Goal: Task Accomplishment & Management: Use online tool/utility

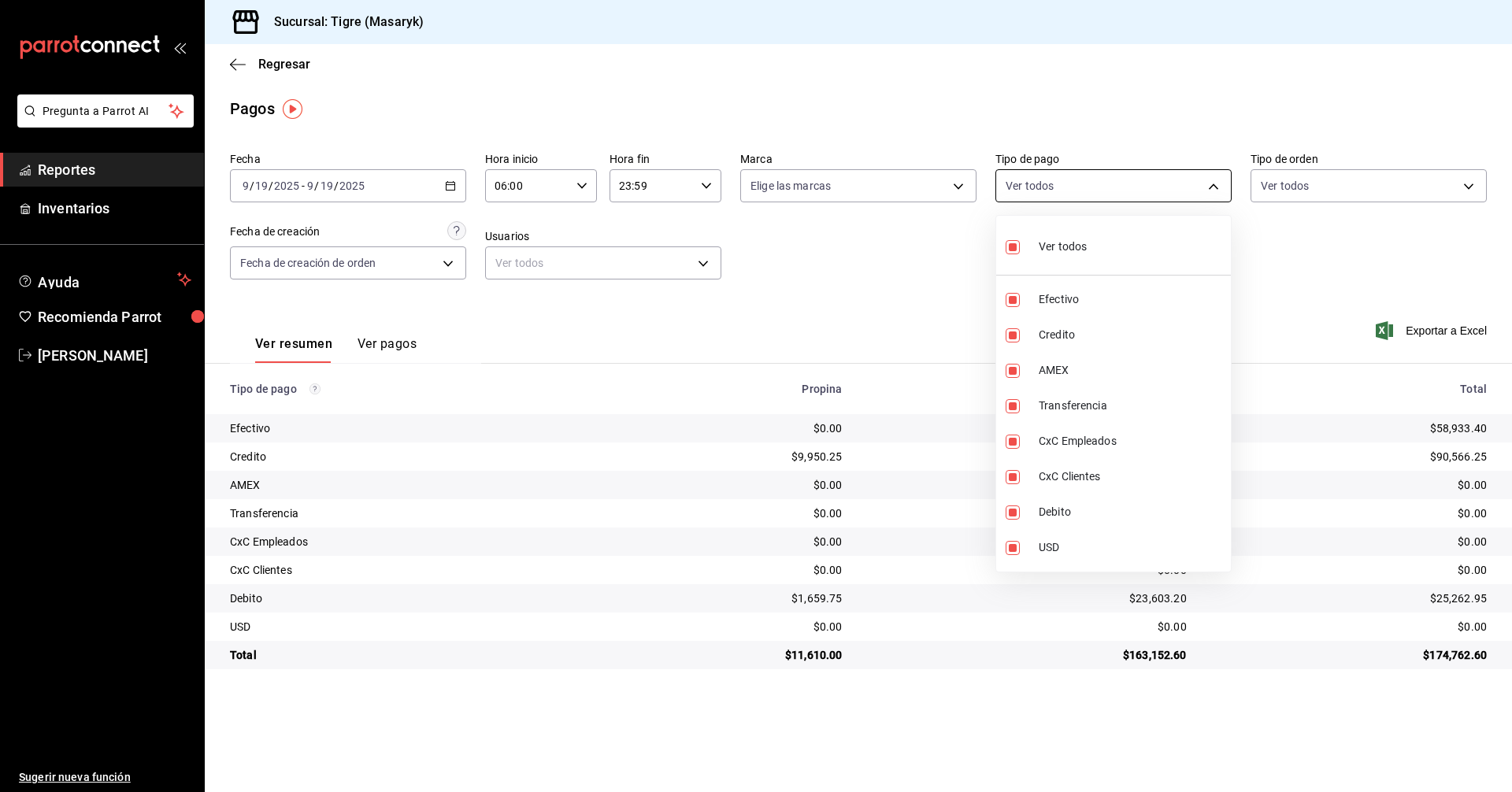
click at [1208, 183] on body "Pregunta a Parrot AI Reportes Inventarios Ayuda Recomienda Parrot Tigre [PERSON…" at bounding box center [756, 396] width 1512 height 792
click at [1002, 246] on li "Ver todos" at bounding box center [1114, 246] width 235 height 47
checkbox input "false"
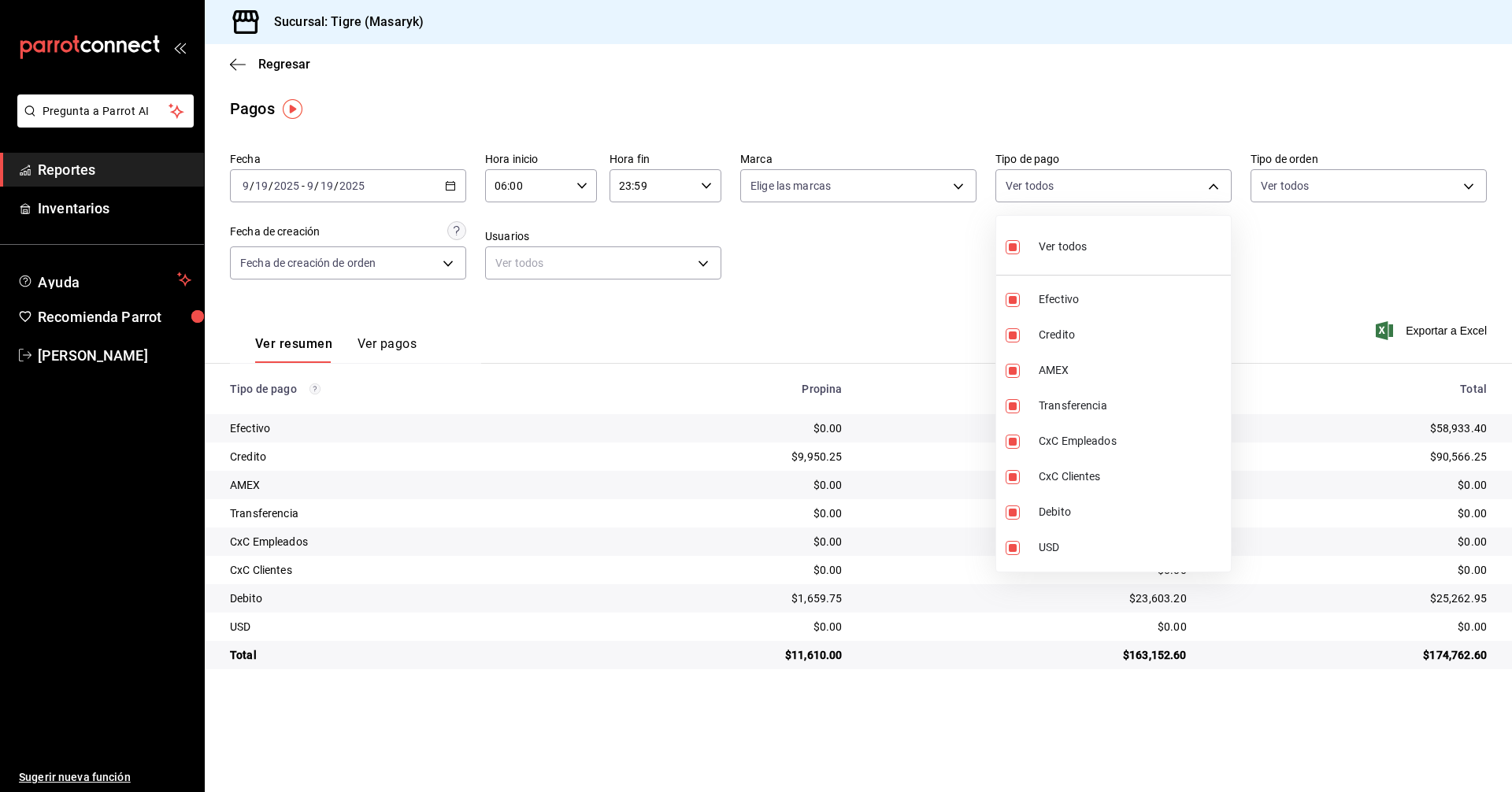
checkbox input "false"
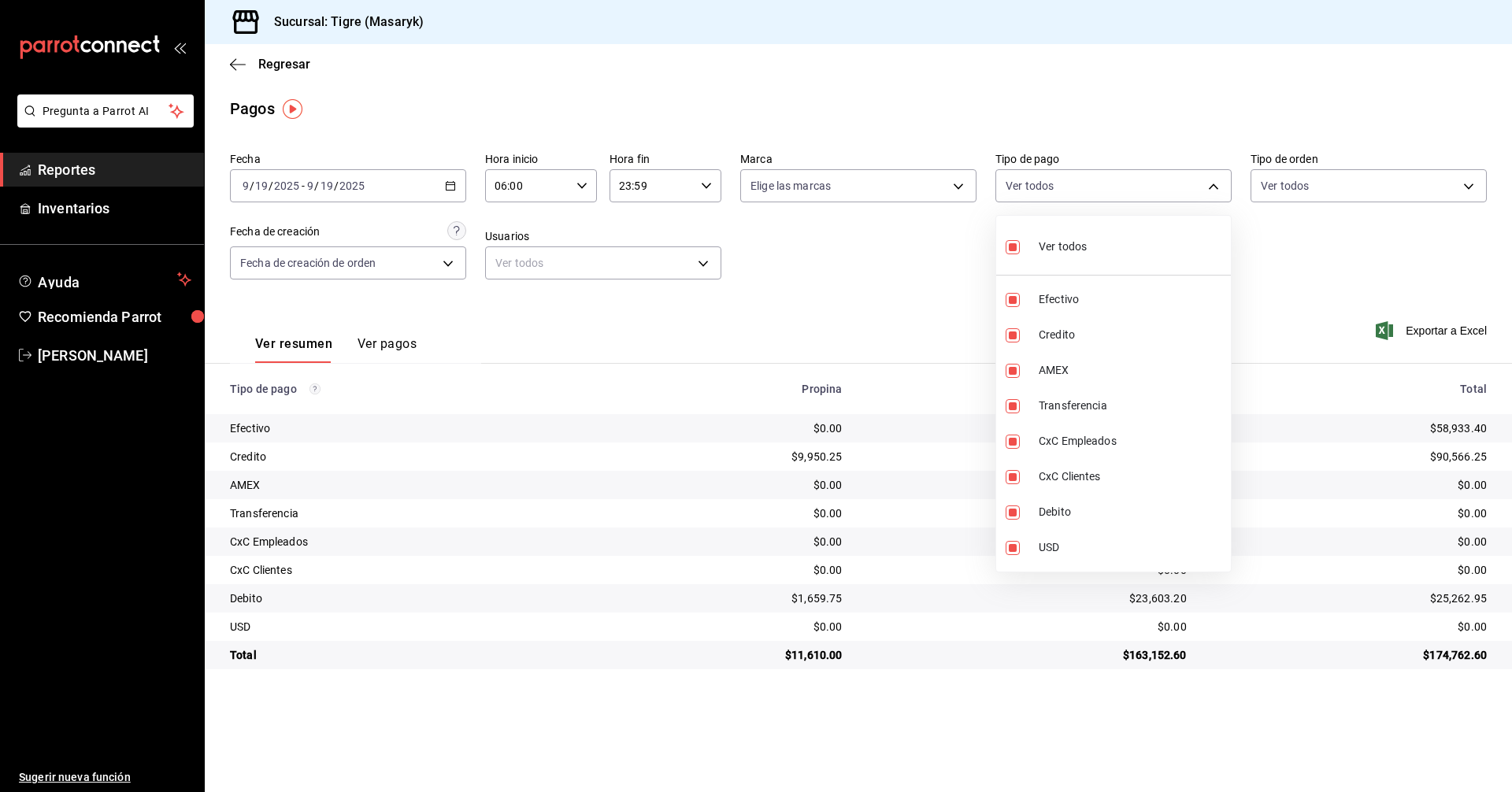
checkbox input "false"
click at [1017, 338] on input "checkbox" at bounding box center [1012, 335] width 15 height 15
checkbox input "true"
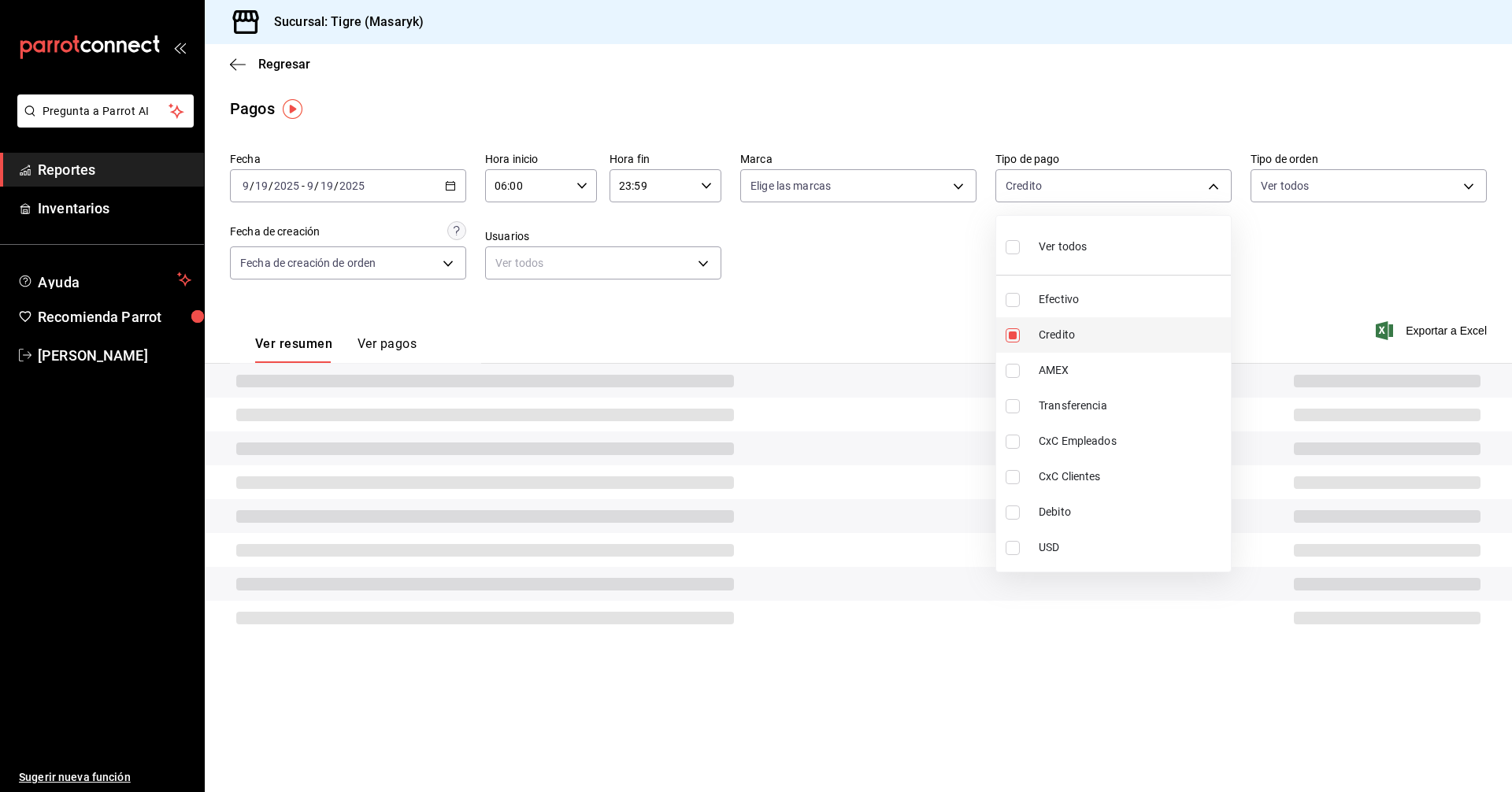
type input "563f51c4-7c0d-43b6-837e-e895ac41548e"
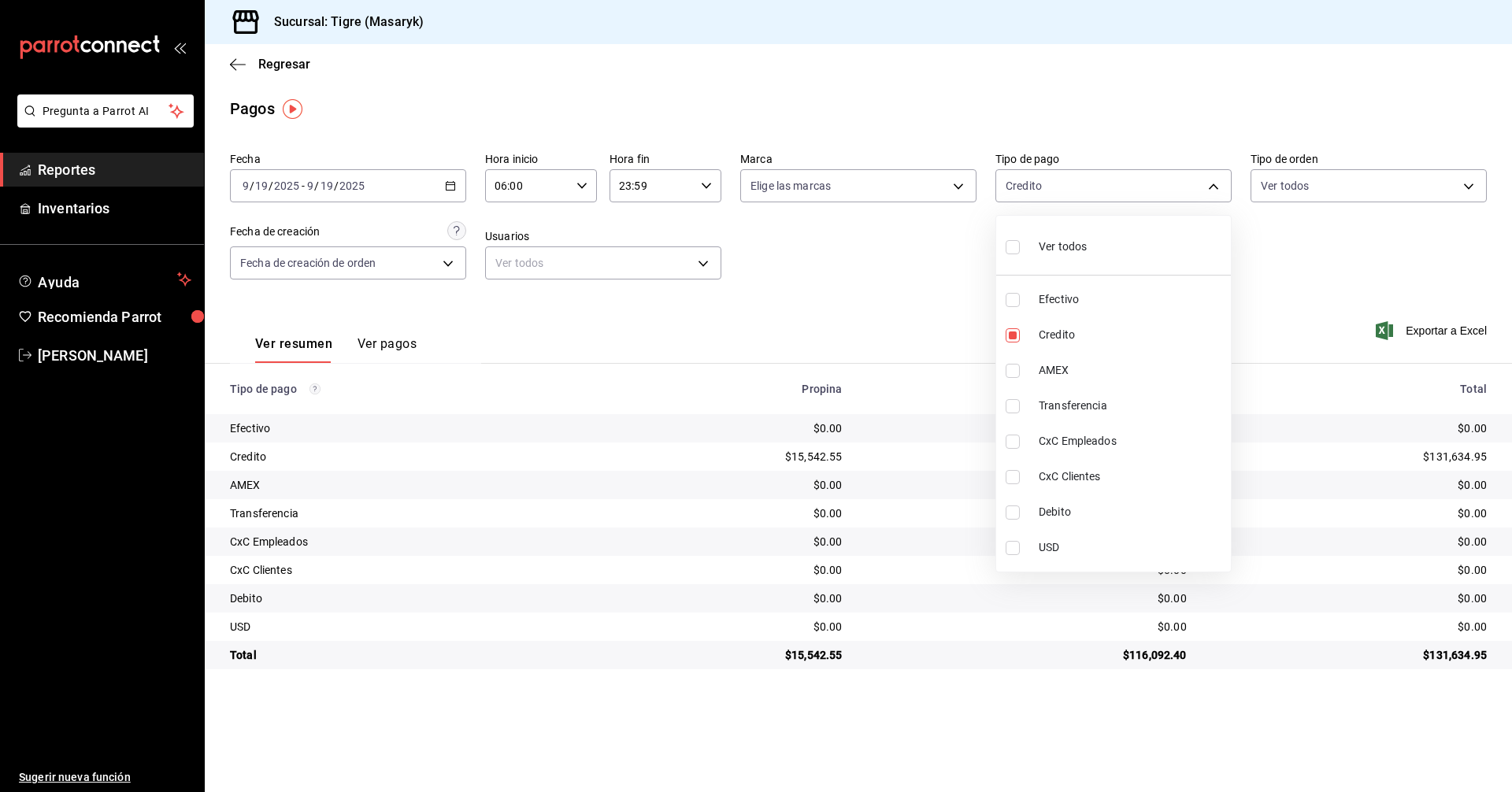
click at [1022, 516] on label at bounding box center [1015, 512] width 20 height 15
click at [1020, 516] on input "checkbox" at bounding box center [1012, 512] width 15 height 15
checkbox input "false"
type input "563f51c4-7c0d-43b6-837e-e895ac41548e"
click at [1017, 509] on input "checkbox" at bounding box center [1012, 512] width 15 height 15
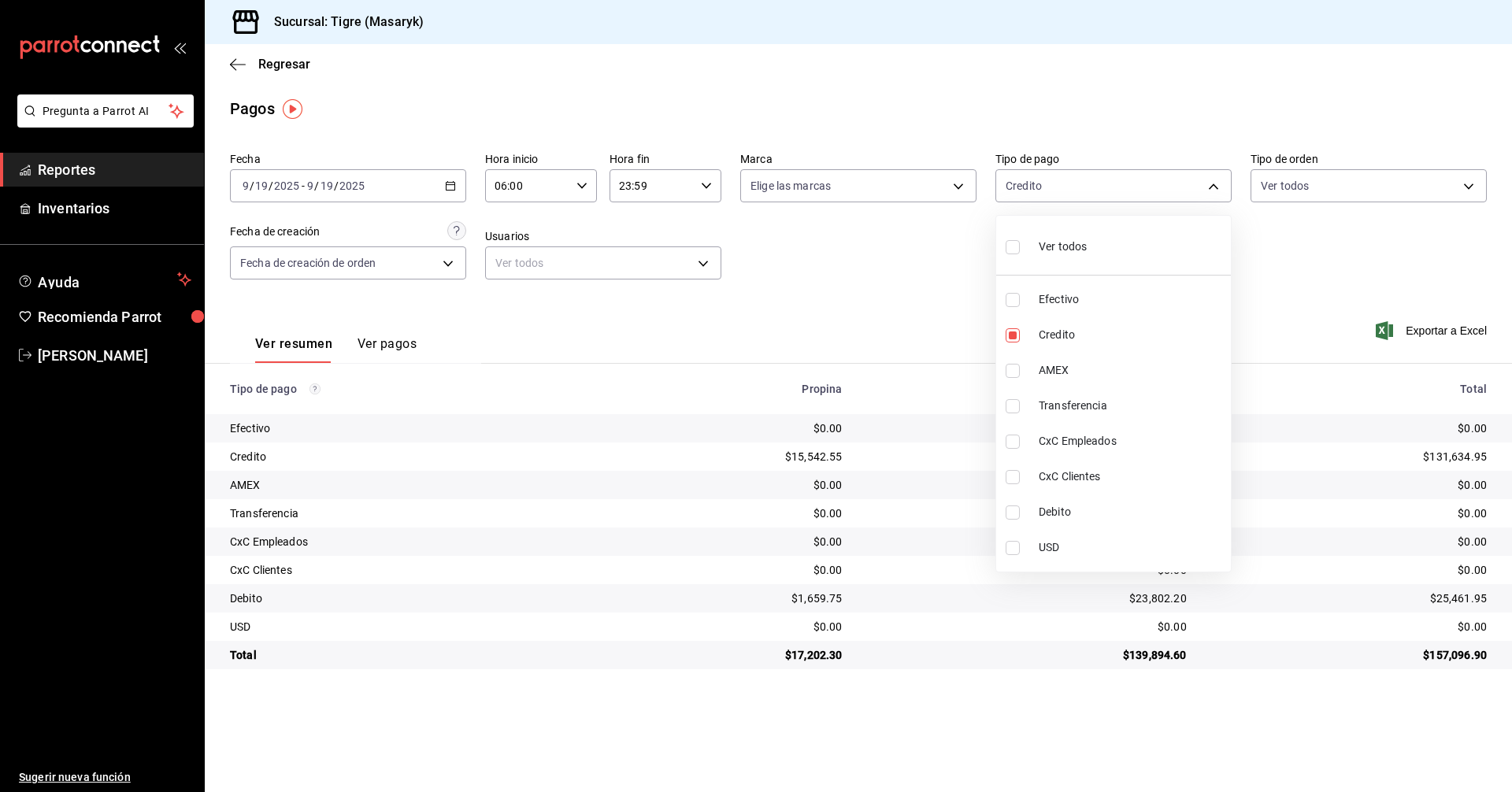
checkbox input "true"
type input "563f51c4-7c0d-43b6-837e-e895ac41548e,a8f1af16-94e3-41ee-854d-4aaa38aa7ebf"
click at [962, 321] on div at bounding box center [756, 396] width 1512 height 792
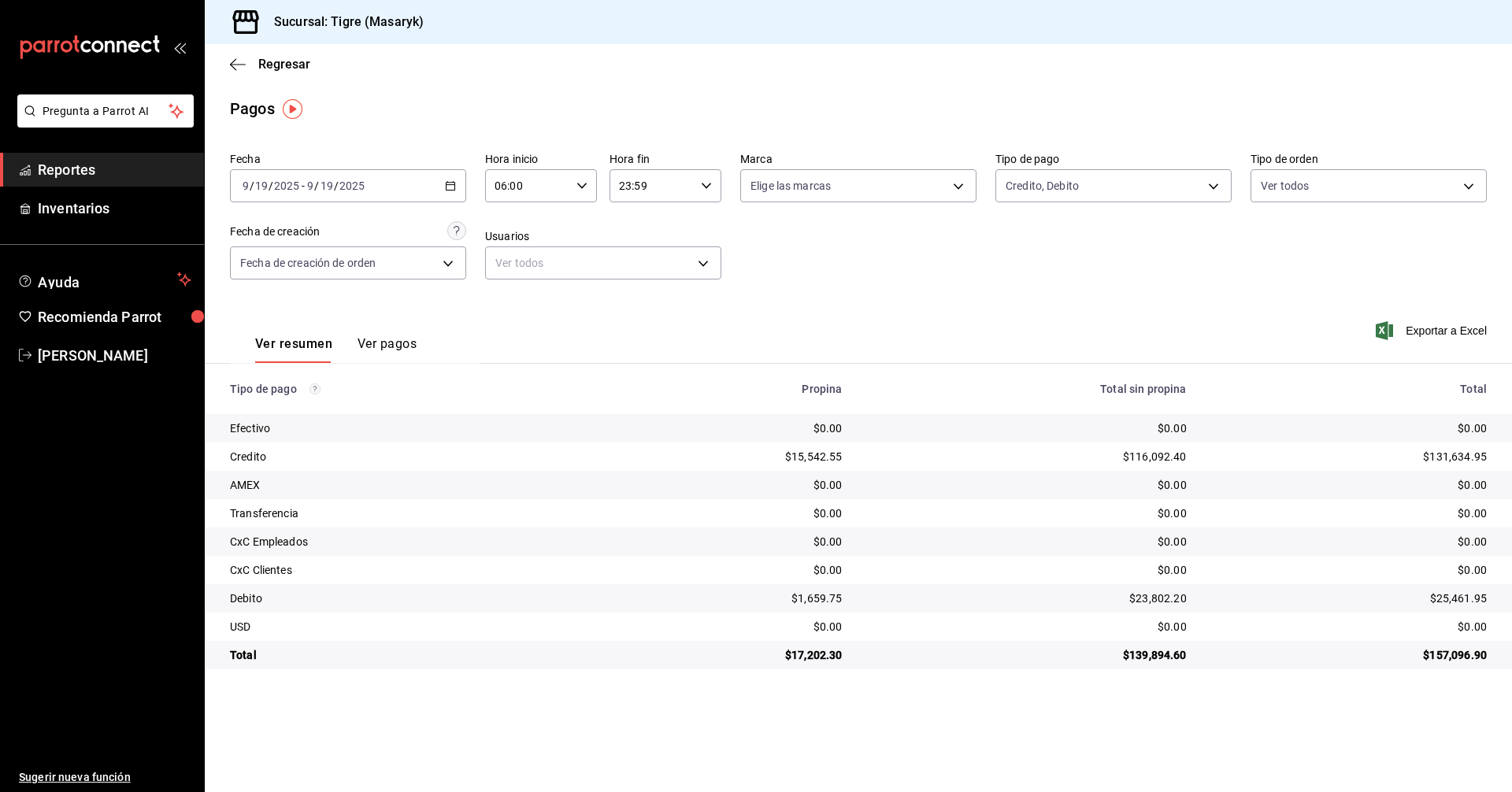
click at [579, 191] on div "06:00 Hora inicio" at bounding box center [541, 185] width 112 height 33
click at [511, 272] on button "07" at bounding box center [512, 264] width 49 height 31
click at [1216, 180] on div at bounding box center [756, 396] width 1512 height 792
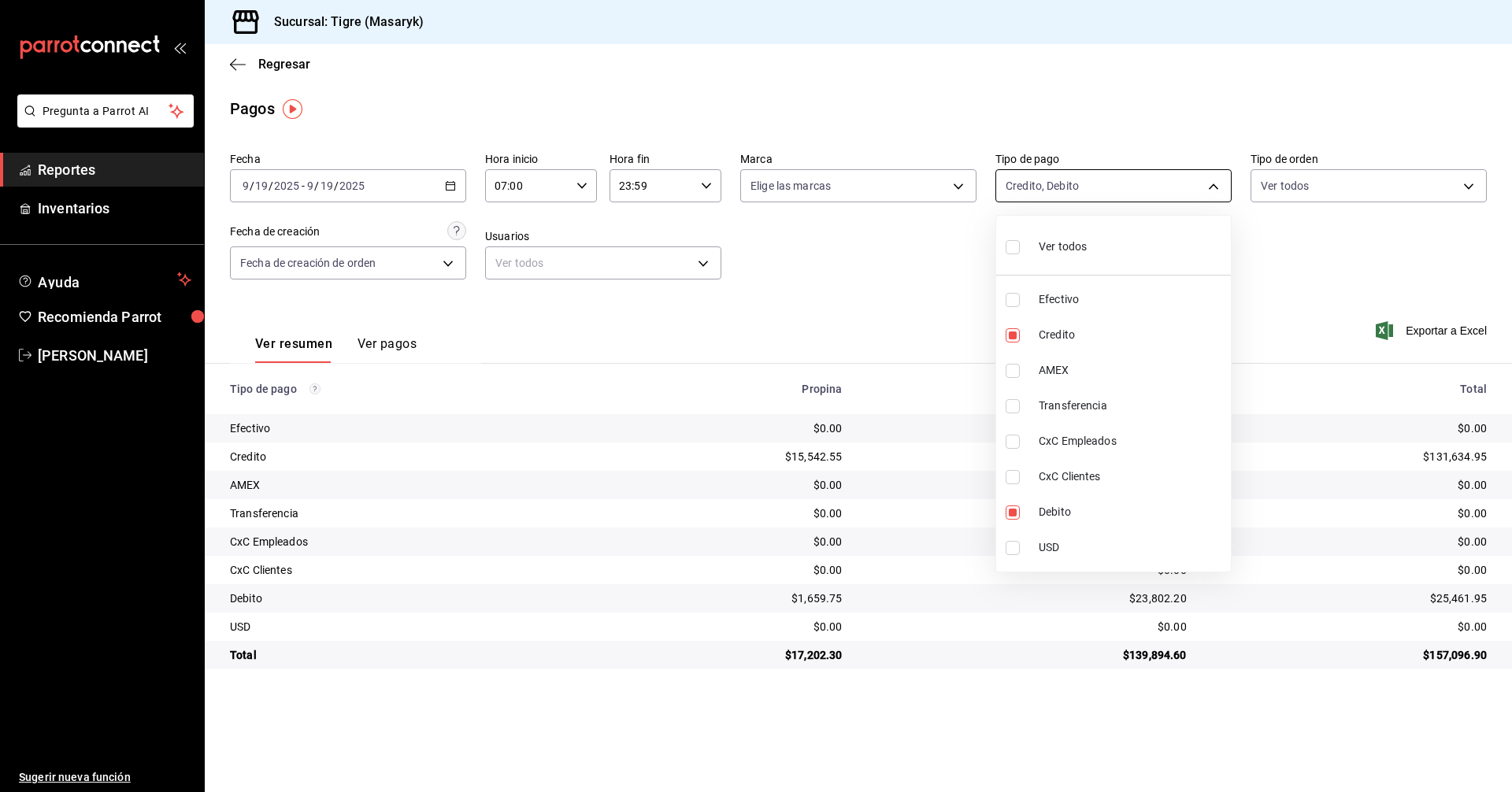
click at [1206, 182] on body "Pregunta a Parrot AI Reportes Inventarios Ayuda Recomienda Parrot Tigre Masaryk…" at bounding box center [756, 396] width 1512 height 792
click at [447, 186] on div at bounding box center [756, 396] width 1512 height 792
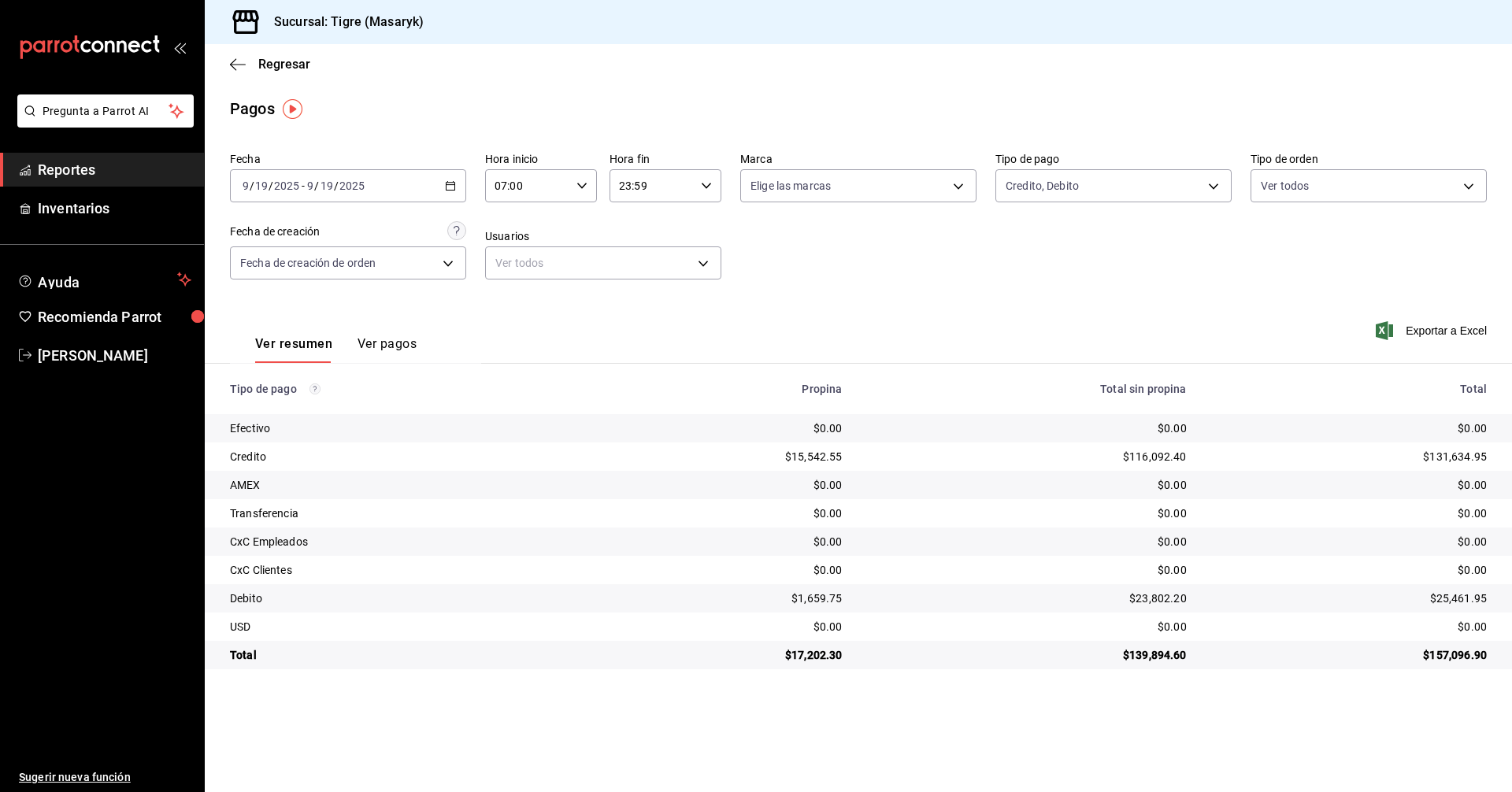
click at [451, 186] on icon "button" at bounding box center [450, 185] width 11 height 11
click at [317, 408] on span "Rango de fechas" at bounding box center [305, 411] width 122 height 16
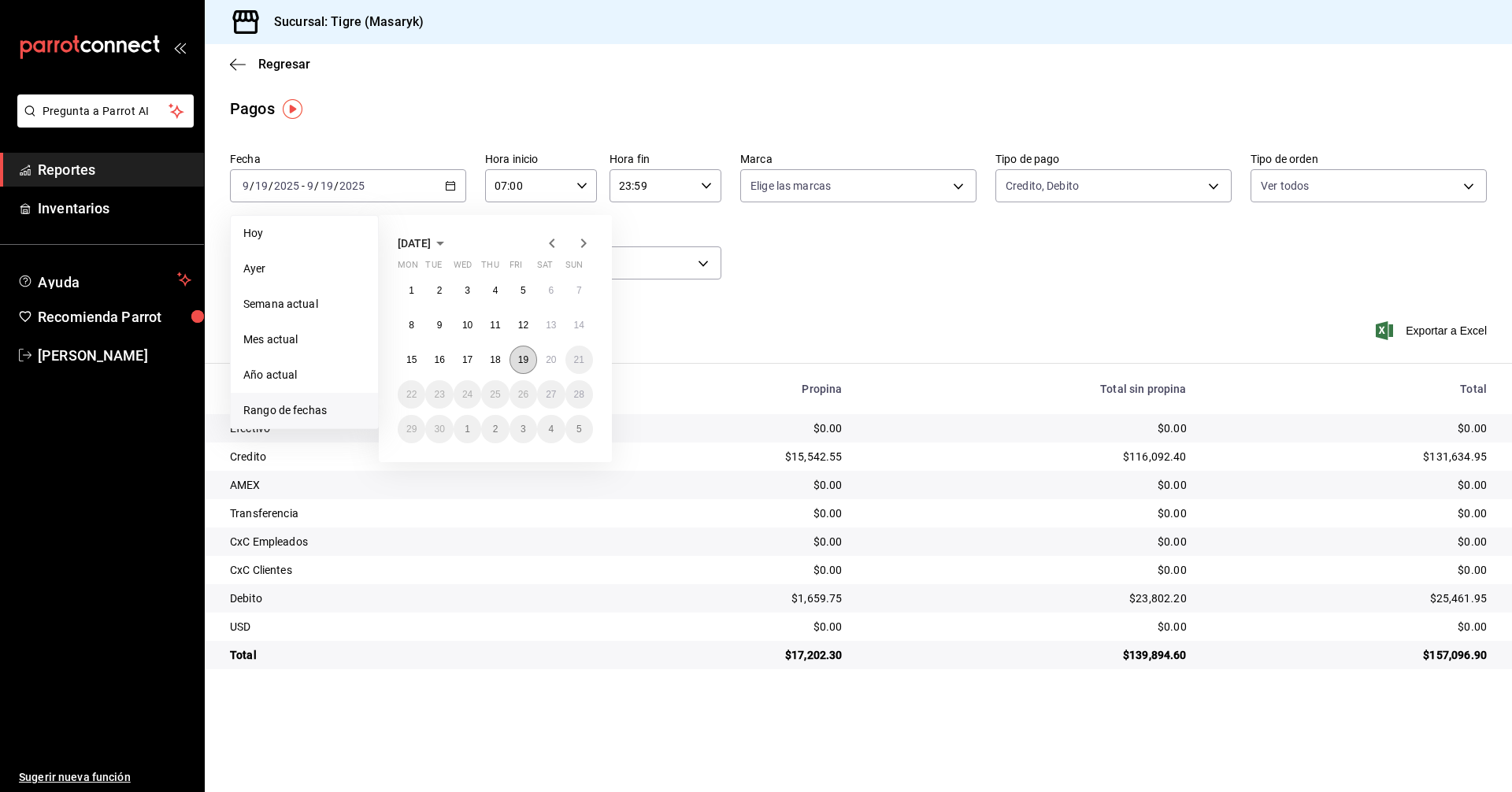
click at [520, 362] on abbr "19" at bounding box center [523, 359] width 11 height 11
click at [542, 359] on button "20" at bounding box center [551, 359] width 27 height 28
type input "00:00"
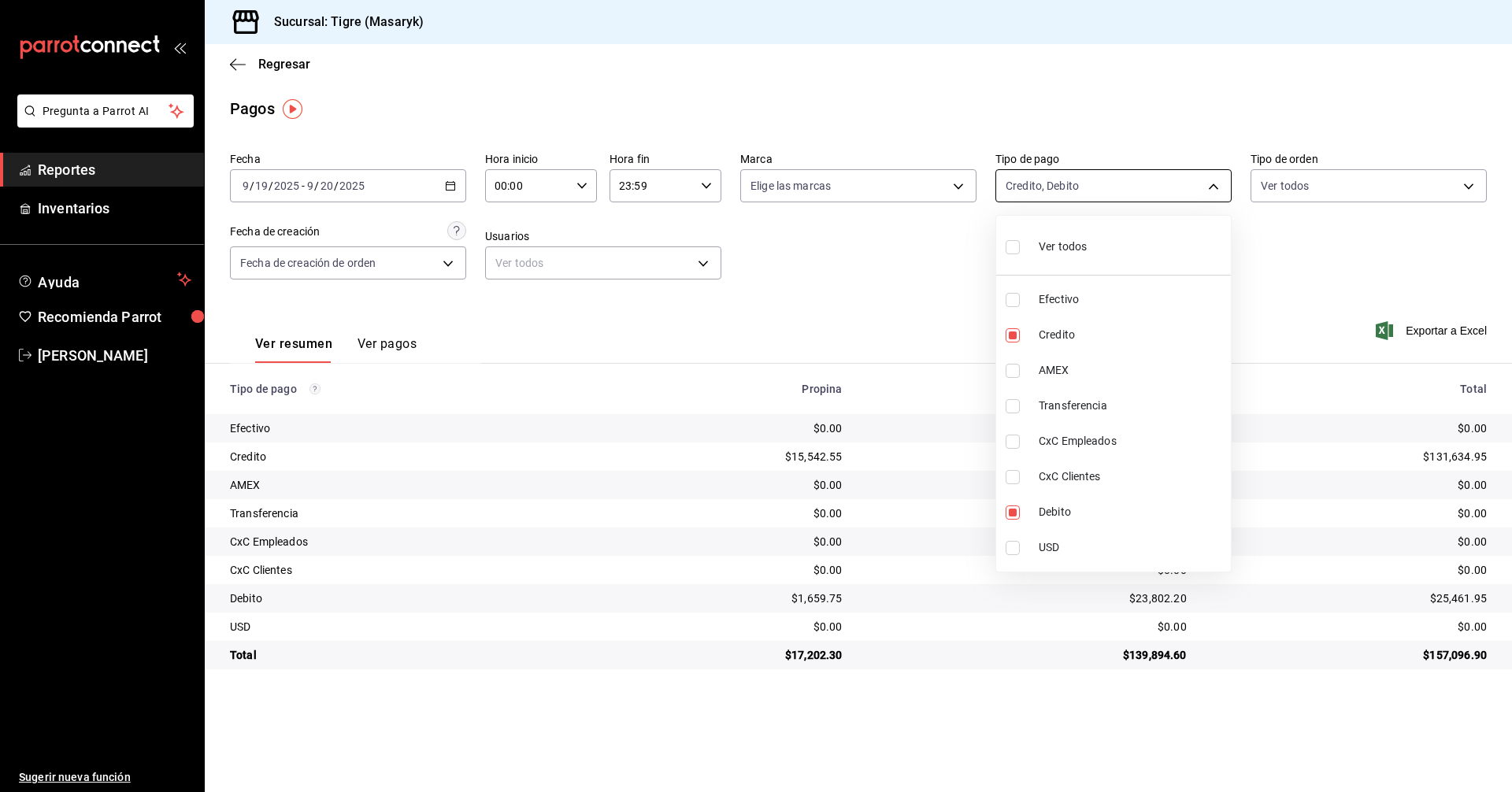
click at [1208, 190] on body "Pregunta a Parrot AI Reportes Inventarios Ayuda Recomienda Parrot Tigre [PERSON…" at bounding box center [756, 396] width 1512 height 792
click at [1317, 294] on div at bounding box center [756, 396] width 1512 height 792
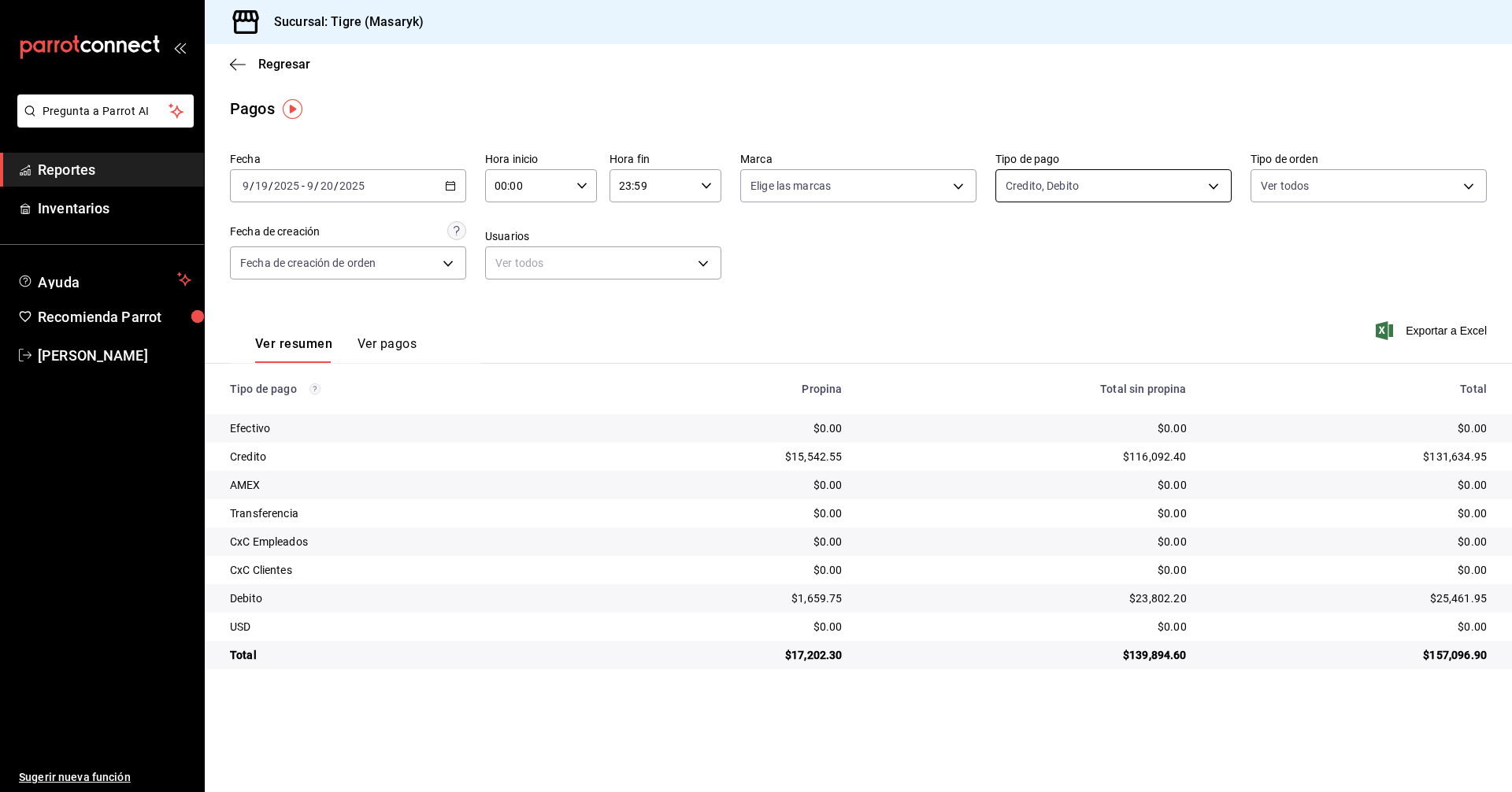
click at [1220, 194] on body "Pregunta a Parrot AI Reportes Inventarios Ayuda Recomienda Parrot Tigre [PERSON…" at bounding box center [756, 396] width 1512 height 792
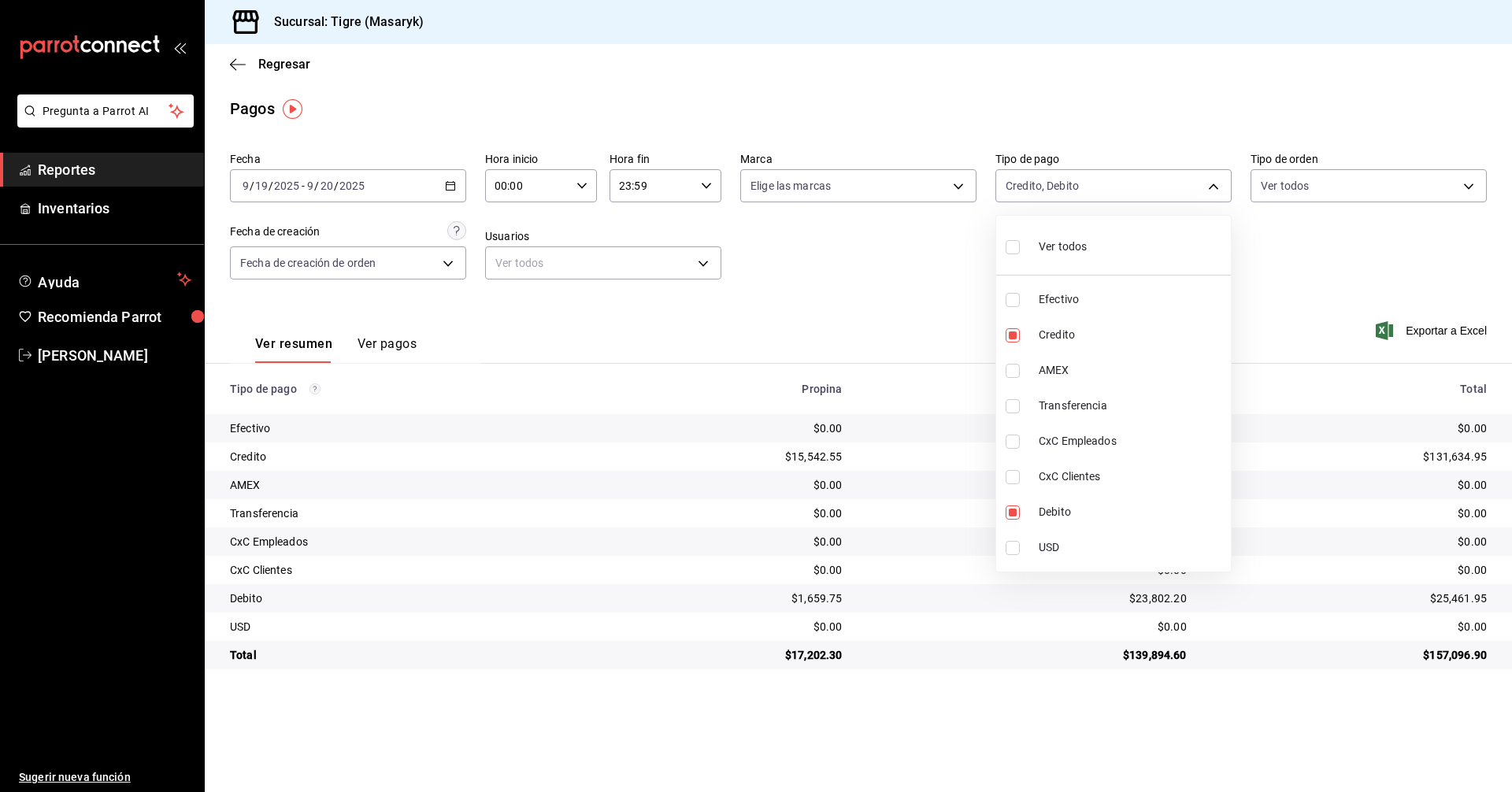
click at [873, 295] on div at bounding box center [756, 396] width 1512 height 792
click at [1182, 186] on body "Pregunta a Parrot AI Reportes Inventarios Ayuda Recomienda Parrot Tigre [PERSON…" at bounding box center [756, 396] width 1512 height 792
click at [1019, 245] on input "checkbox" at bounding box center [1012, 248] width 15 height 15
checkbox input "true"
type input "68cfb1b9-f6b2-44be-9d19-cf144159f8e2,563f51c4-7c0d-43b6-837e-e895ac41548e,d9472…"
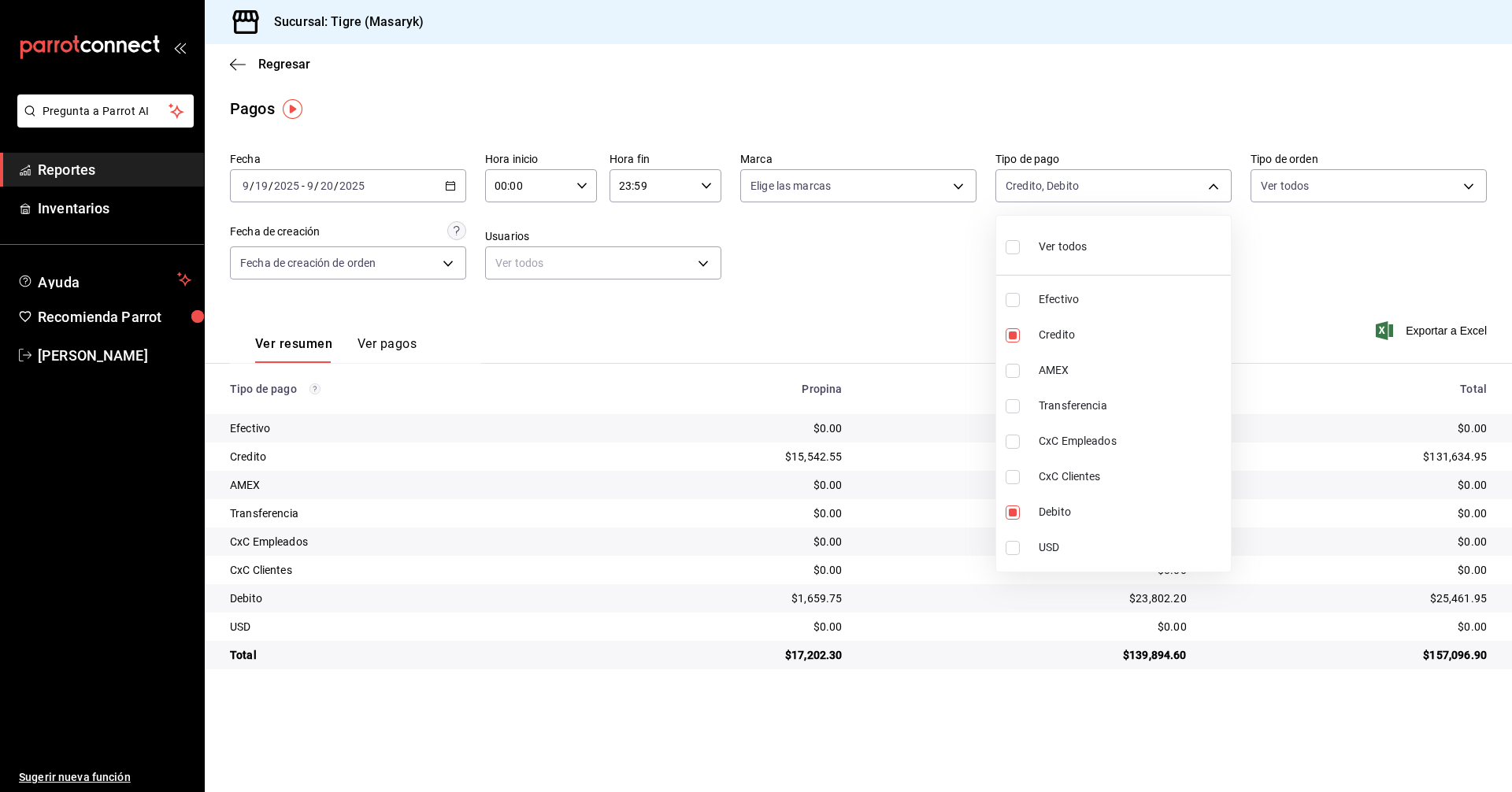
checkbox input "true"
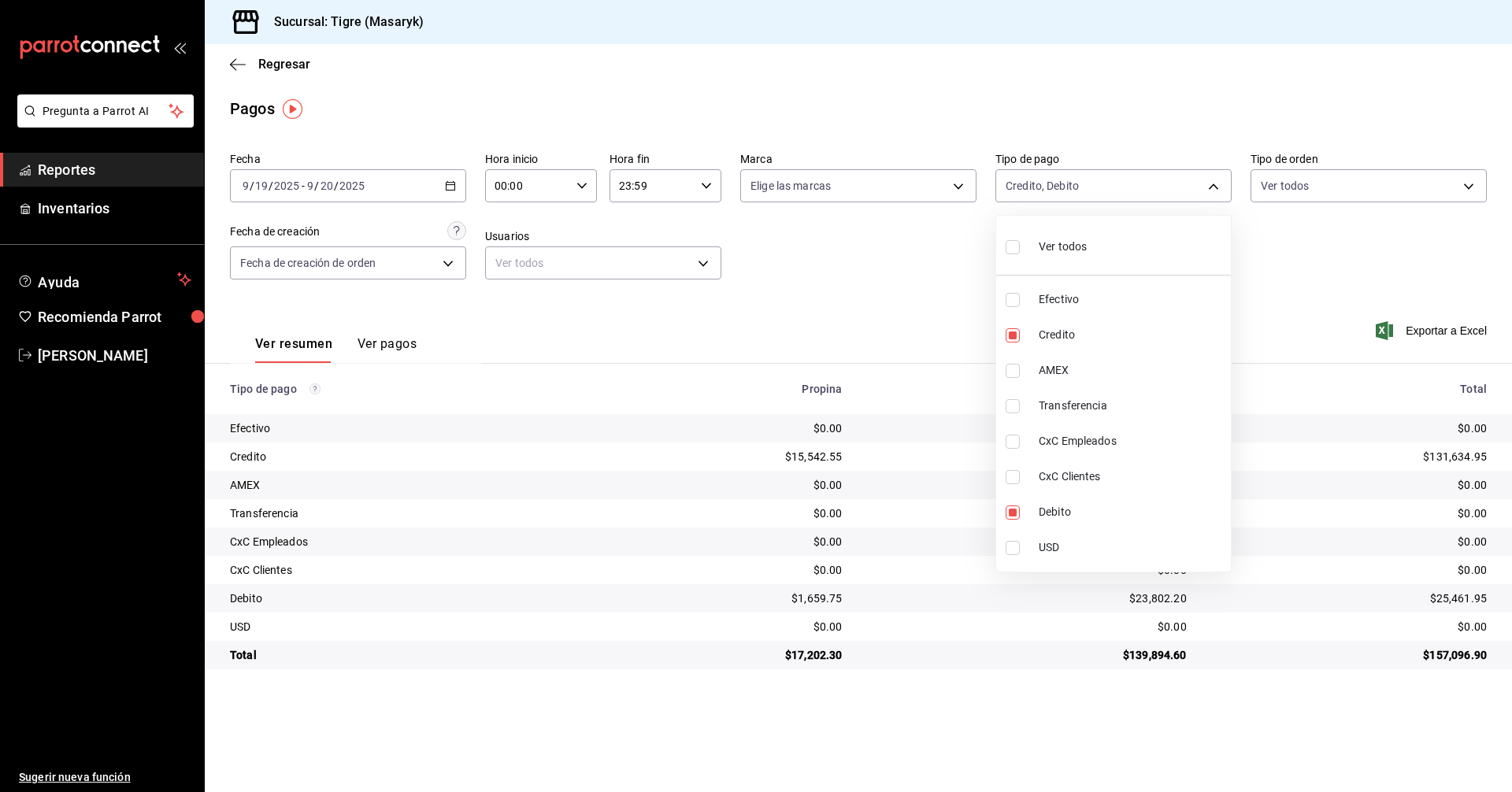
checkbox input "true"
click at [911, 296] on div at bounding box center [756, 396] width 1512 height 792
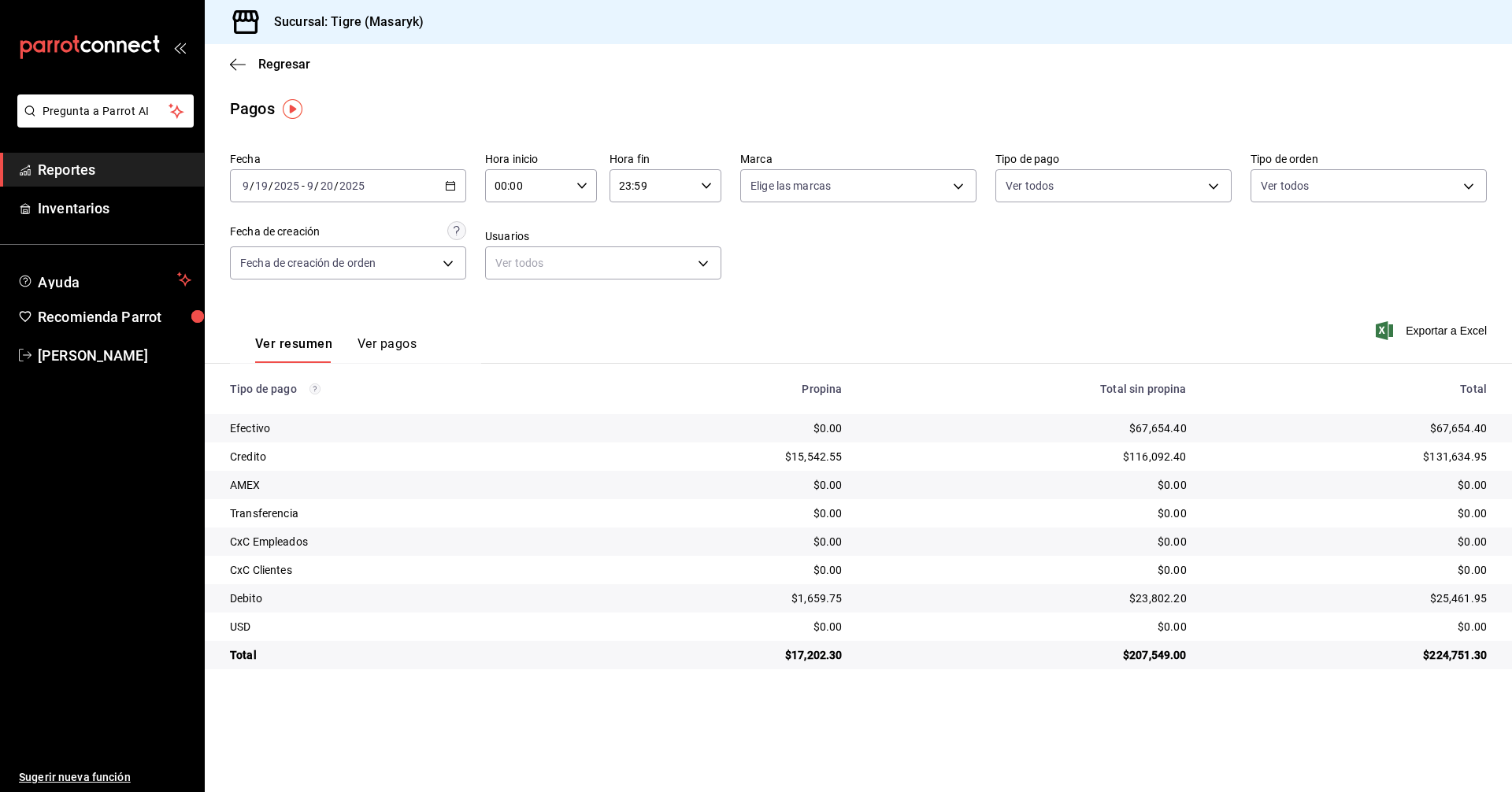
click at [583, 190] on icon "button" at bounding box center [581, 185] width 11 height 11
click at [529, 304] on button "02" at bounding box center [512, 302] width 49 height 31
drag, startPoint x: 515, startPoint y: 290, endPoint x: 520, endPoint y: 248, distance: 42.3
click at [520, 248] on span "09" at bounding box center [513, 250] width 31 height 13
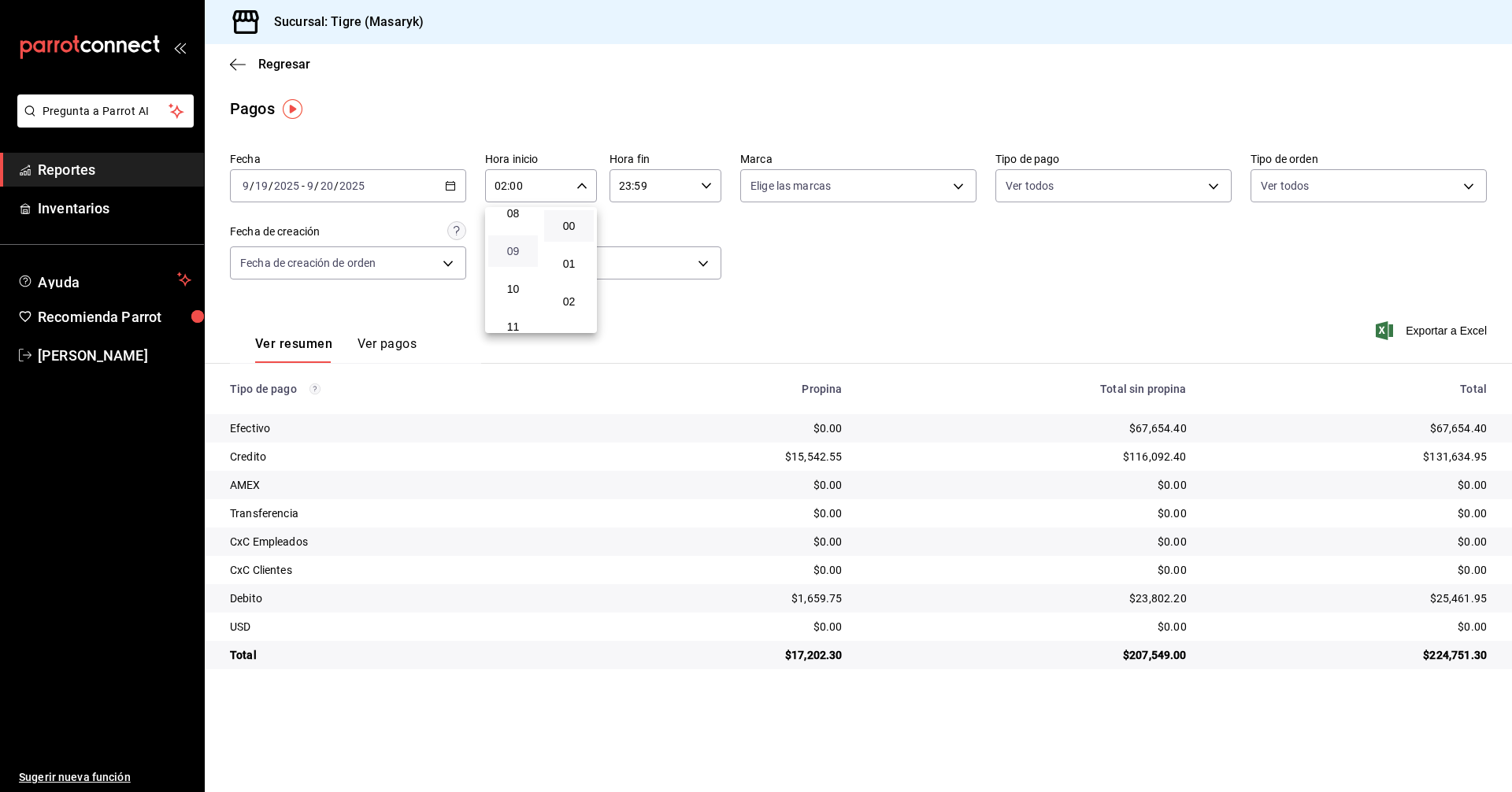
type input "09:00"
click at [770, 227] on div at bounding box center [756, 396] width 1512 height 792
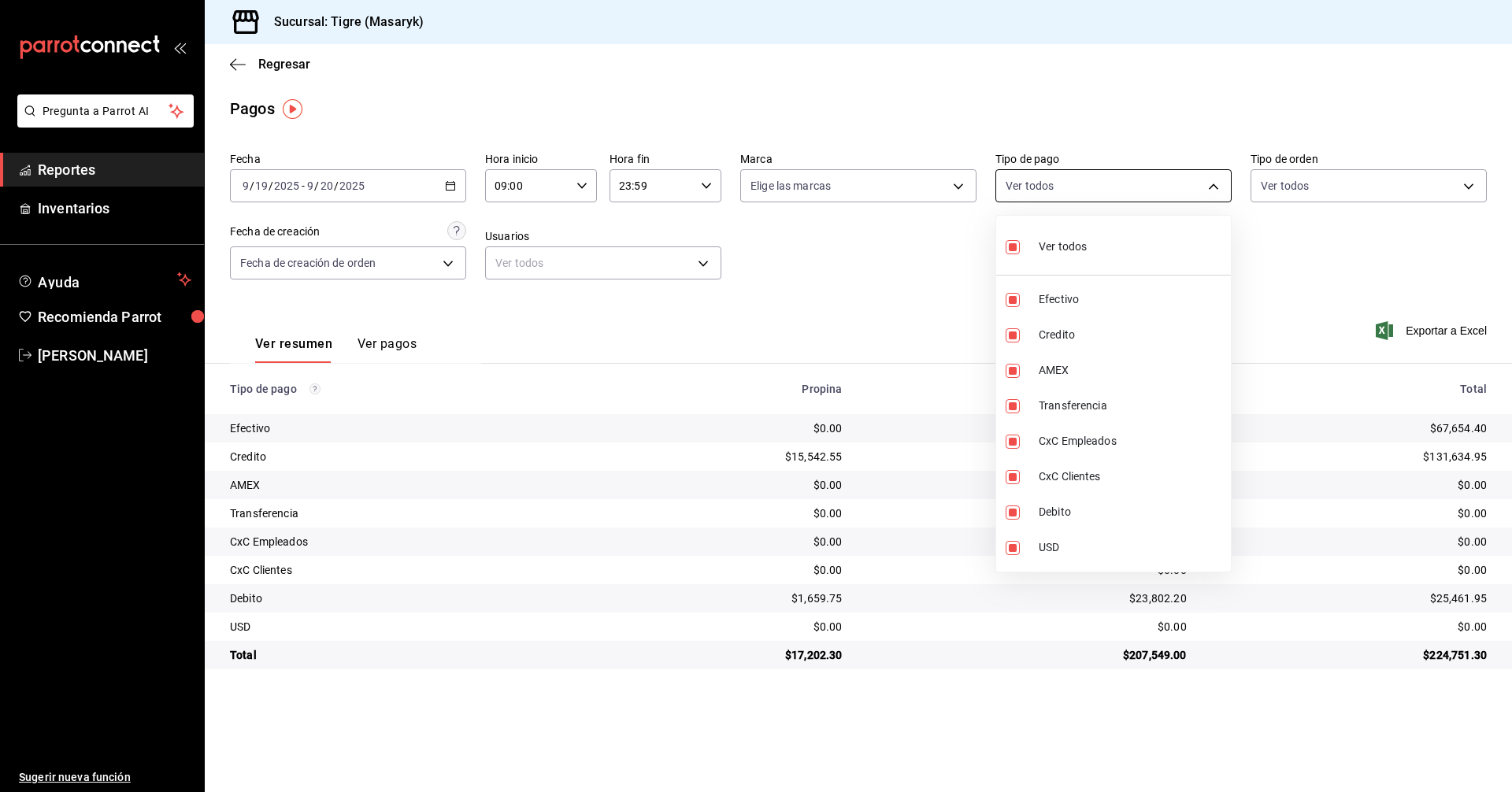
click at [1200, 190] on body "Pregunta a Parrot AI Reportes Inventarios Ayuda Recomienda Parrot Tigre Masaryk…" at bounding box center [756, 396] width 1512 height 792
click at [1021, 250] on label at bounding box center [1015, 248] width 20 height 23
click at [1020, 250] on input "checkbox" at bounding box center [1012, 248] width 15 height 15
checkbox input "true"
type input "68cfb1b9-f6b2-44be-9d19-cf144159f8e2,563f51c4-7c0d-43b6-837e-e895ac41548e,d9472…"
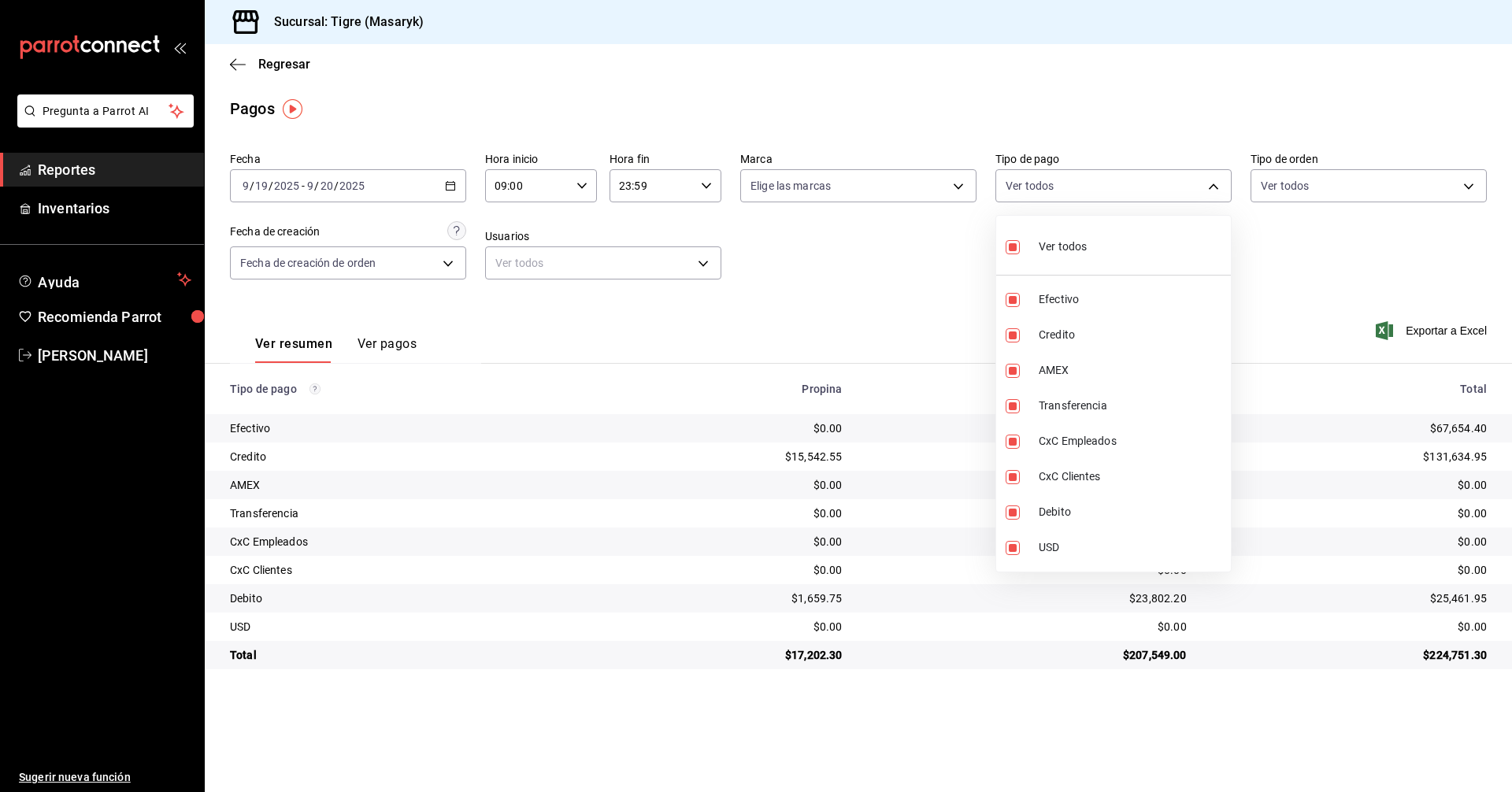
checkbox input "true"
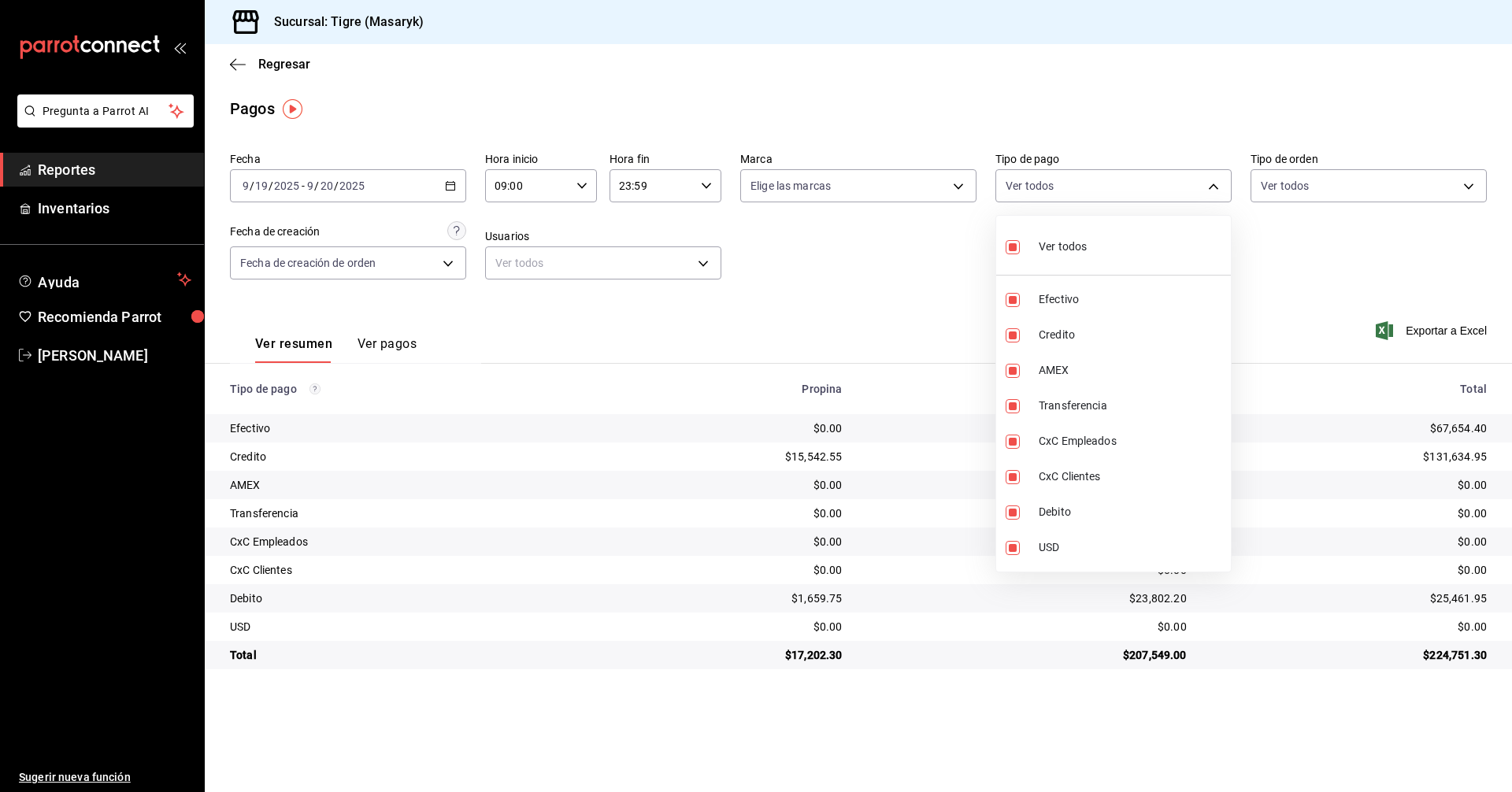
checkbox input "true"
click at [1021, 250] on label at bounding box center [1015, 248] width 20 height 23
click at [1020, 250] on input "checkbox" at bounding box center [1012, 248] width 15 height 15
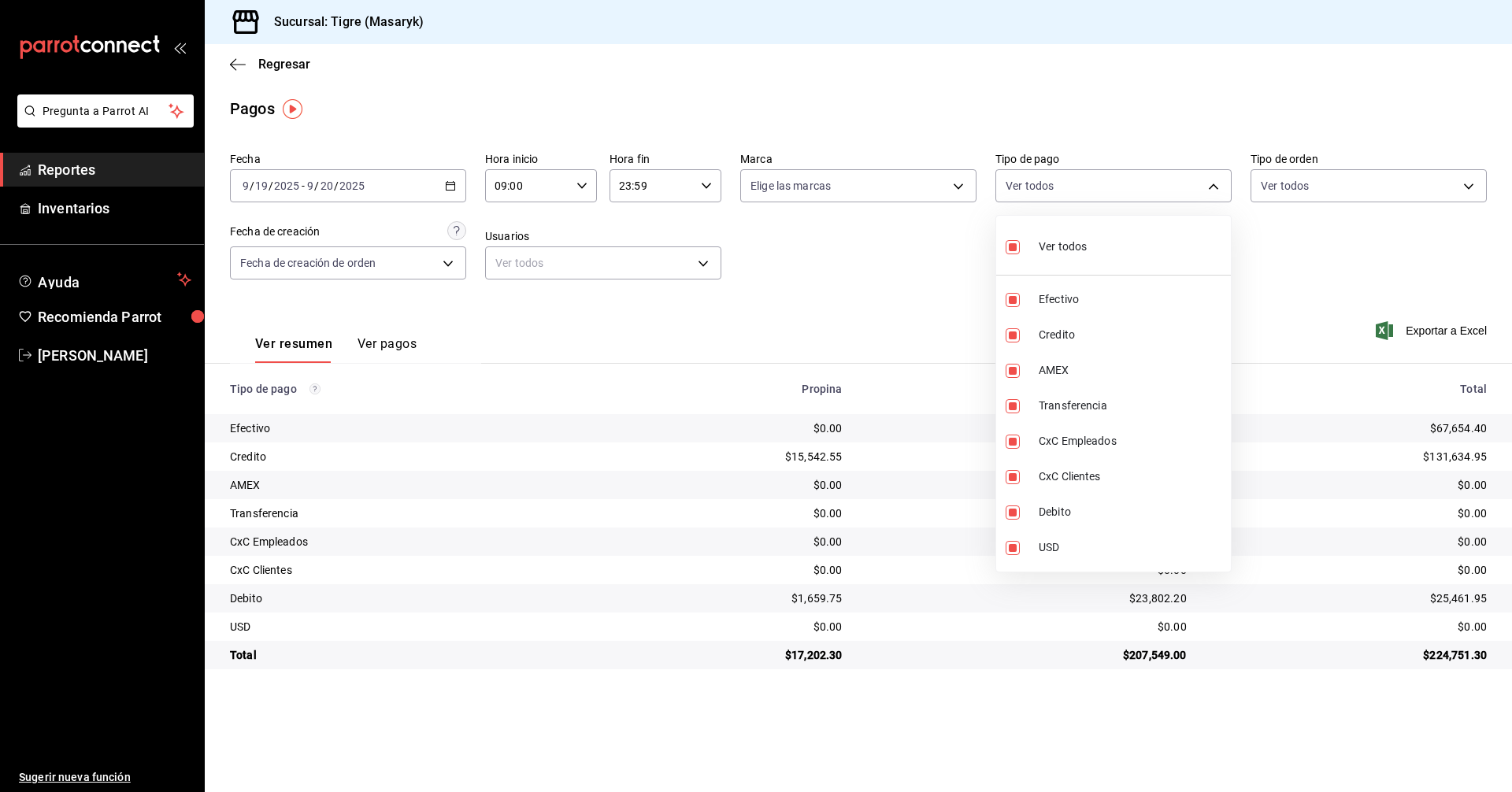
checkbox input "true"
type input "68cfb1b9-f6b2-44be-9d19-cf144159f8e2,563f51c4-7c0d-43b6-837e-e895ac41548e,d9472…"
checkbox input "true"
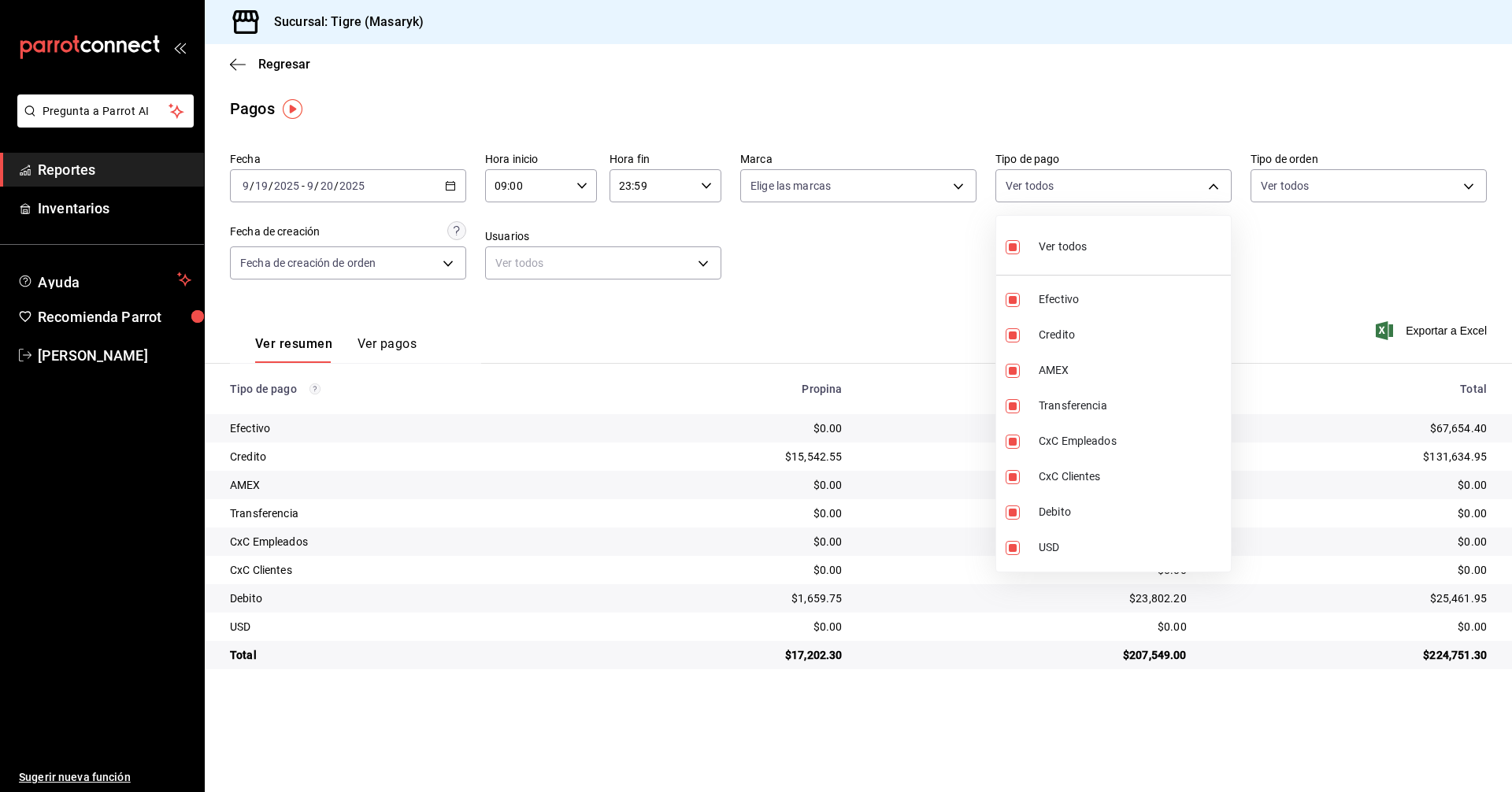
checkbox input "true"
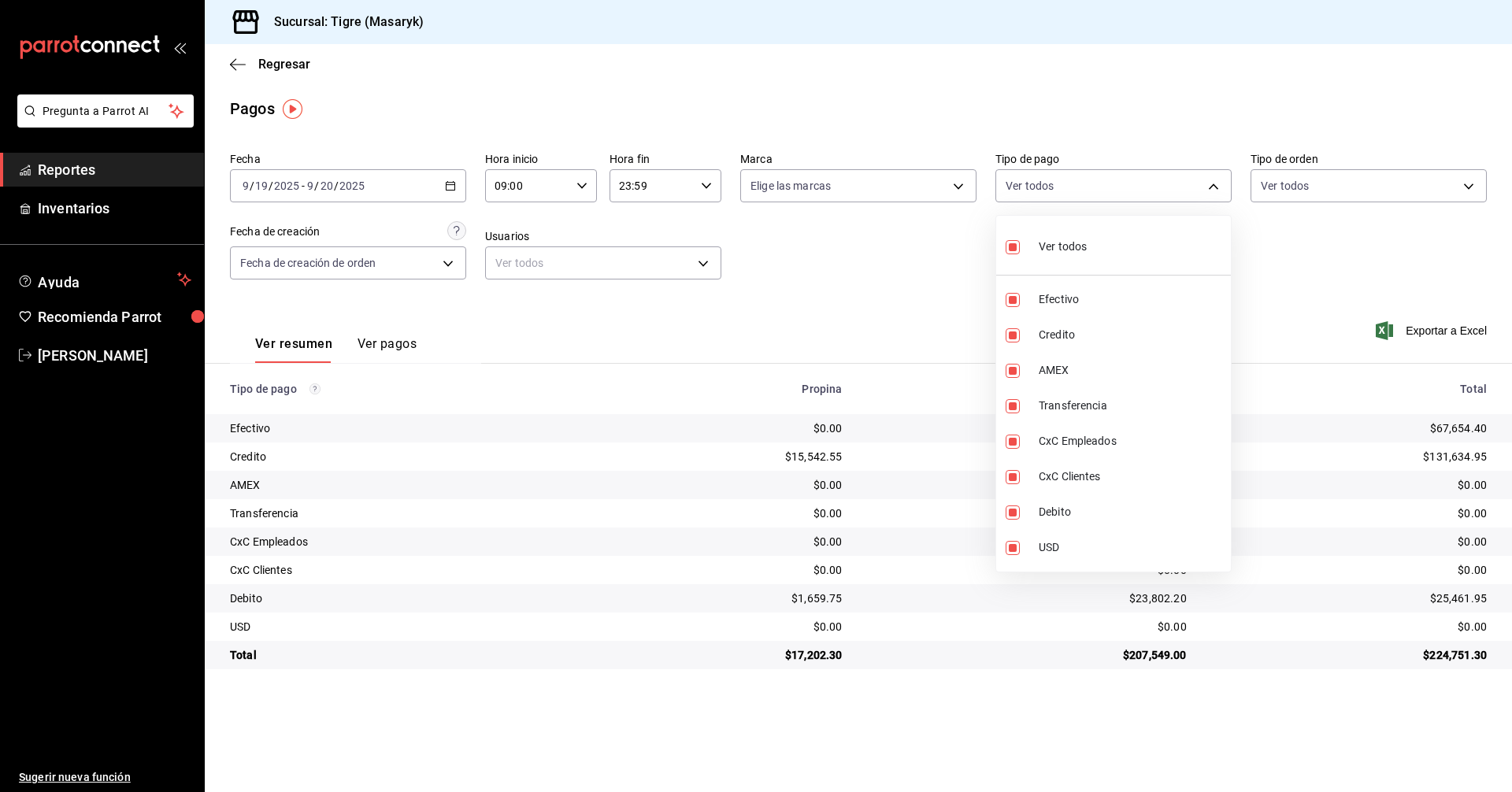
click at [891, 291] on div at bounding box center [756, 396] width 1512 height 792
click at [1217, 186] on body "Pregunta a Parrot AI Reportes Inventarios Ayuda Recomienda Parrot Tigre Masaryk…" at bounding box center [756, 396] width 1512 height 792
click at [1014, 245] on input "checkbox" at bounding box center [1012, 248] width 15 height 15
checkbox input "false"
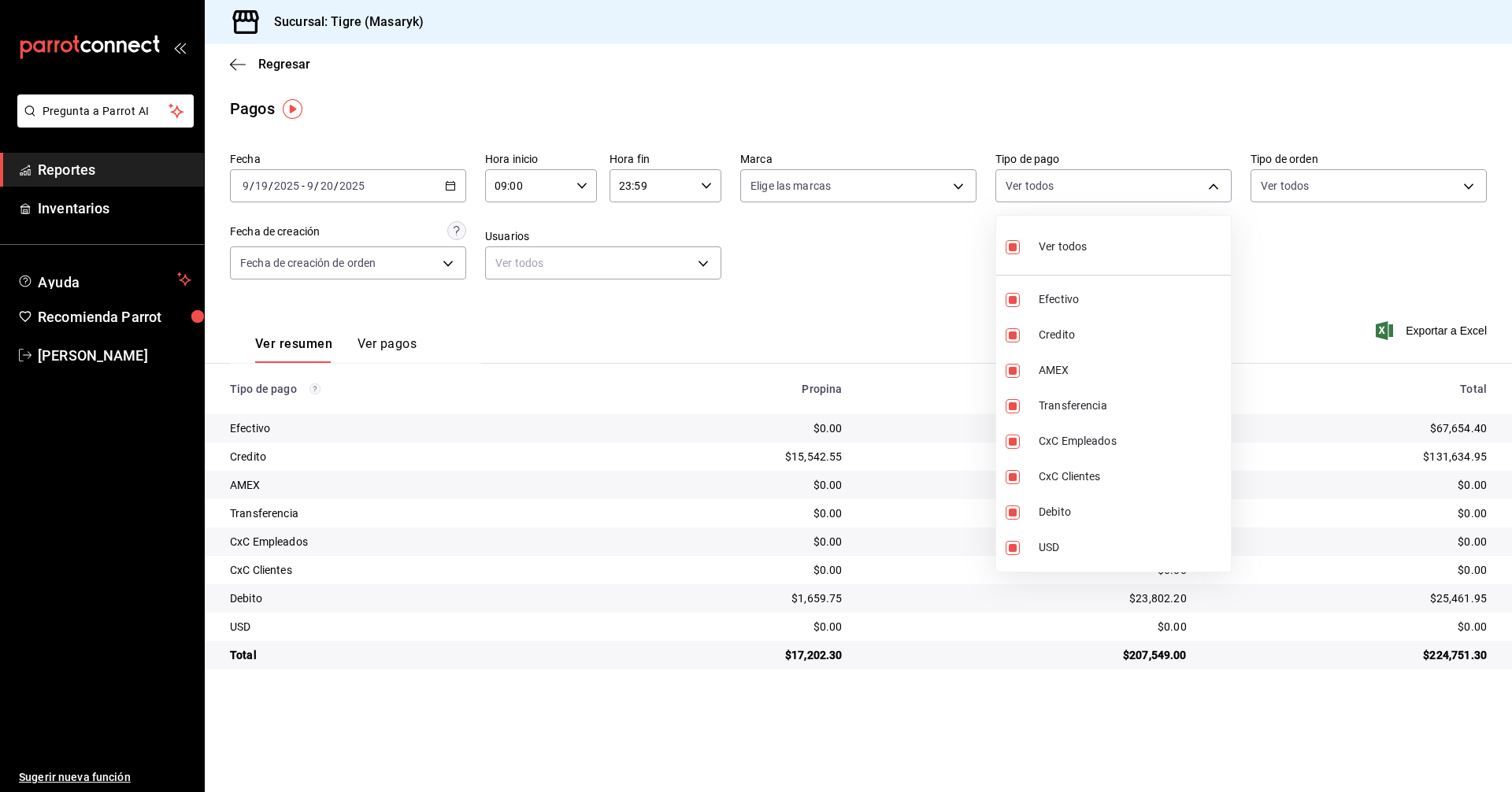
checkbox input "false"
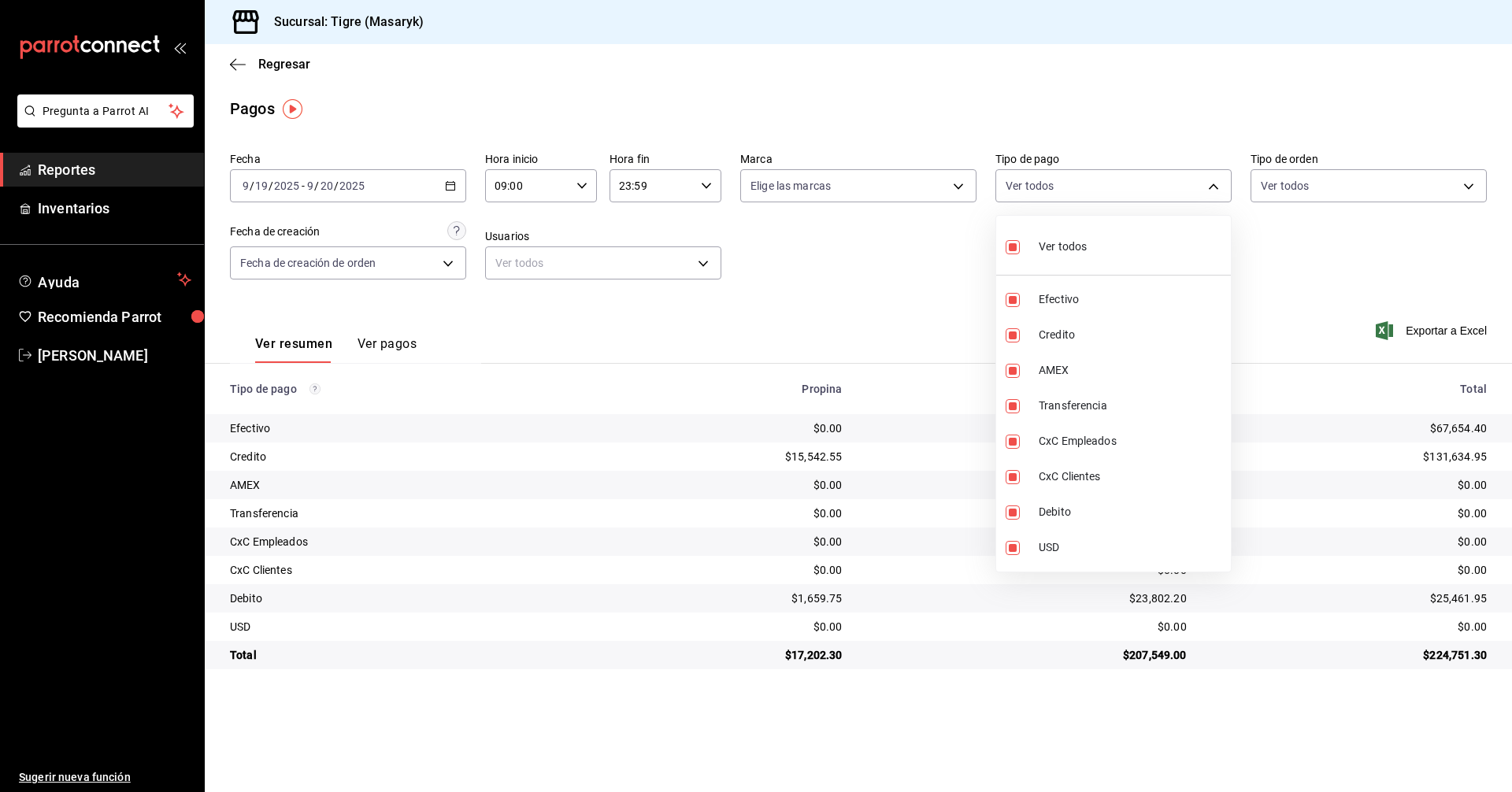
checkbox input "false"
click at [1031, 332] on li "Credito" at bounding box center [1114, 335] width 235 height 36
type input "563f51c4-7c0d-43b6-837e-e895ac41548e"
checkbox input "true"
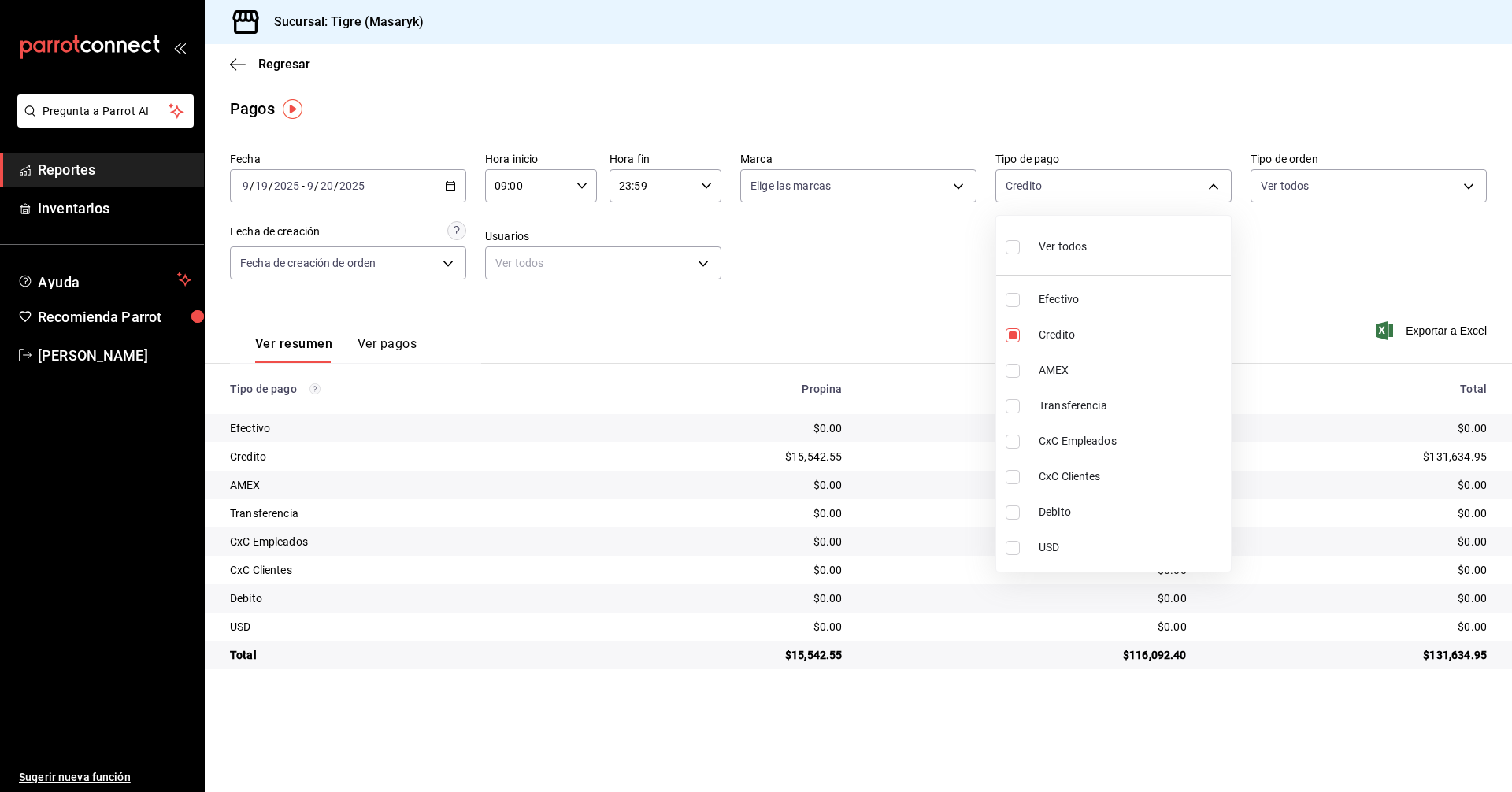
click at [1019, 511] on input "checkbox" at bounding box center [1012, 512] width 15 height 15
checkbox input "true"
type input "563f51c4-7c0d-43b6-837e-e895ac41548e,a8f1af16-94e3-41ee-854d-4aaa38aa7ebf"
click at [923, 330] on div at bounding box center [756, 396] width 1512 height 792
click at [1203, 177] on body "Pregunta a Parrot AI Reportes Inventarios Ayuda Recomienda Parrot Tigre [PERSON…" at bounding box center [756, 396] width 1512 height 792
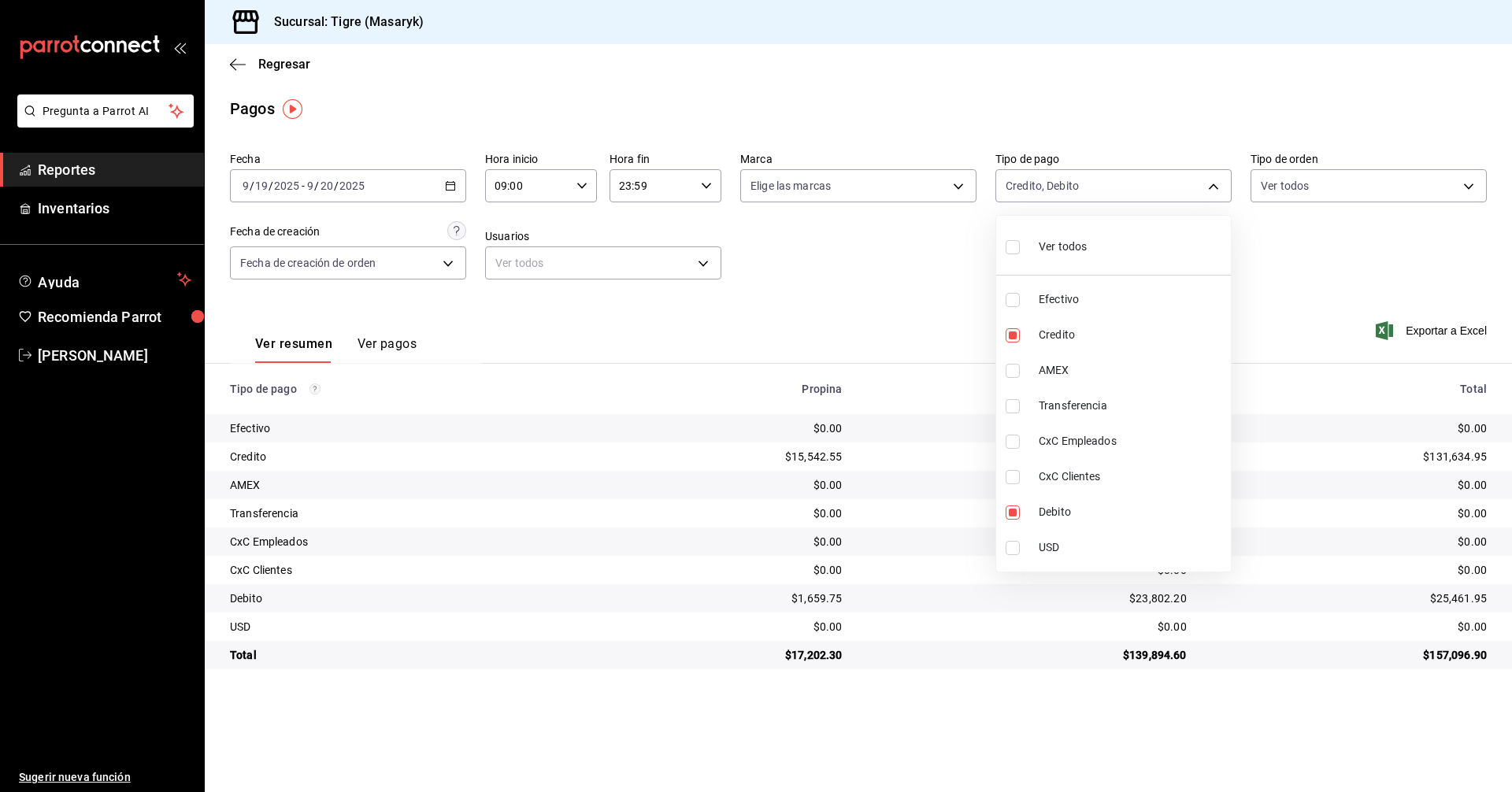
click at [1022, 254] on label at bounding box center [1015, 248] width 20 height 23
click at [1020, 254] on input "checkbox" at bounding box center [1012, 248] width 15 height 15
checkbox input "false"
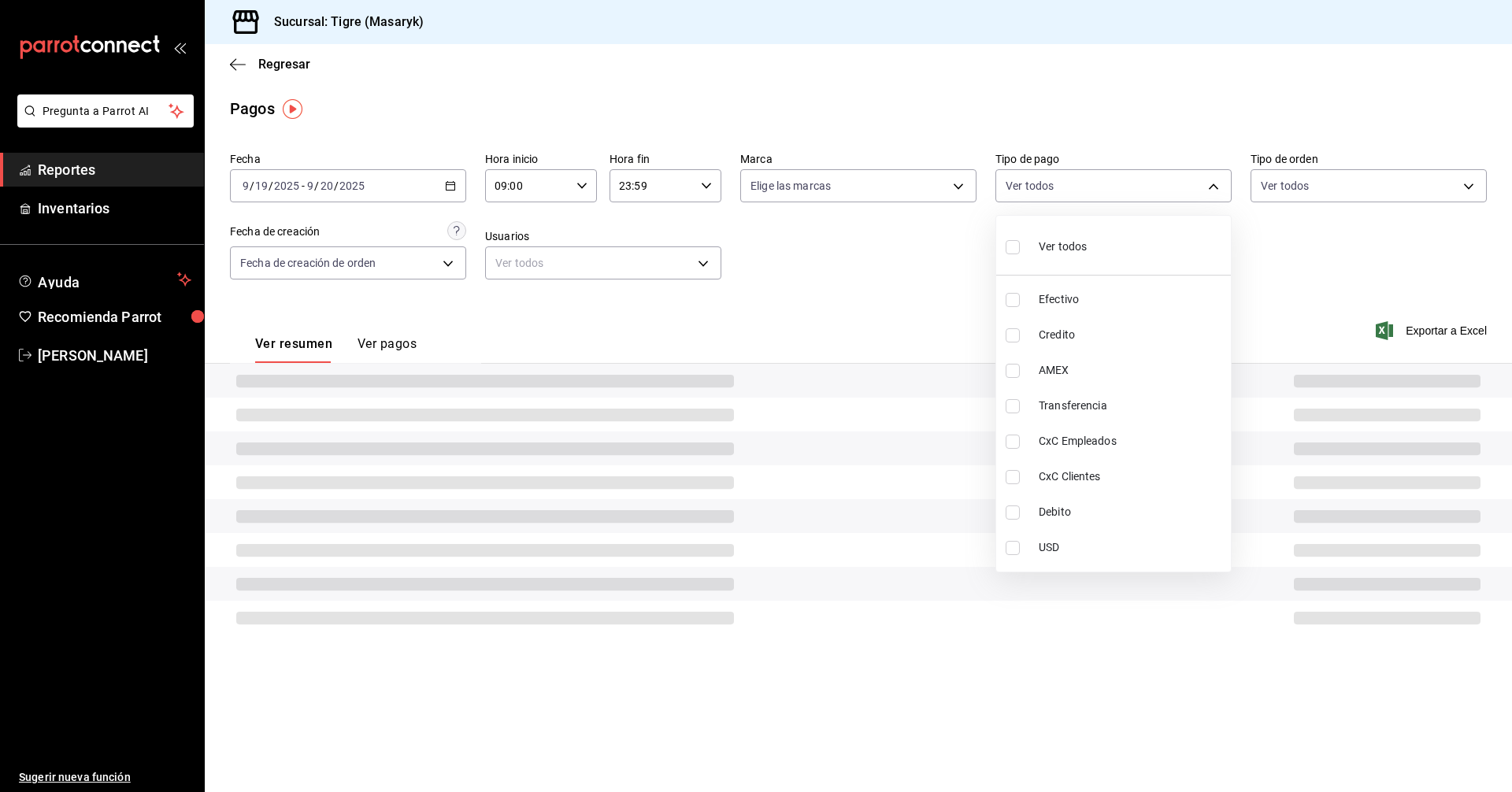
checkbox input "false"
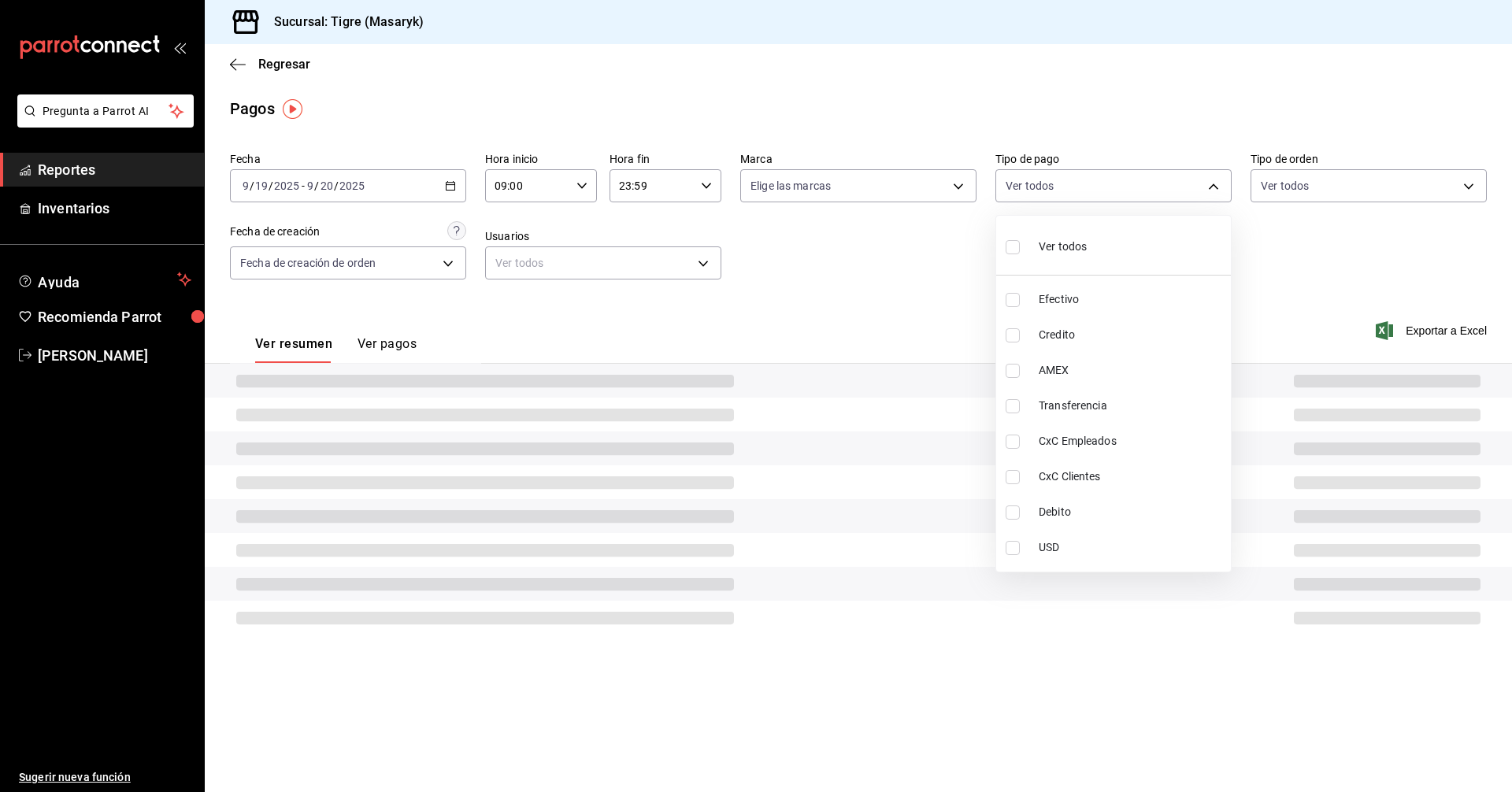
checkbox input "false"
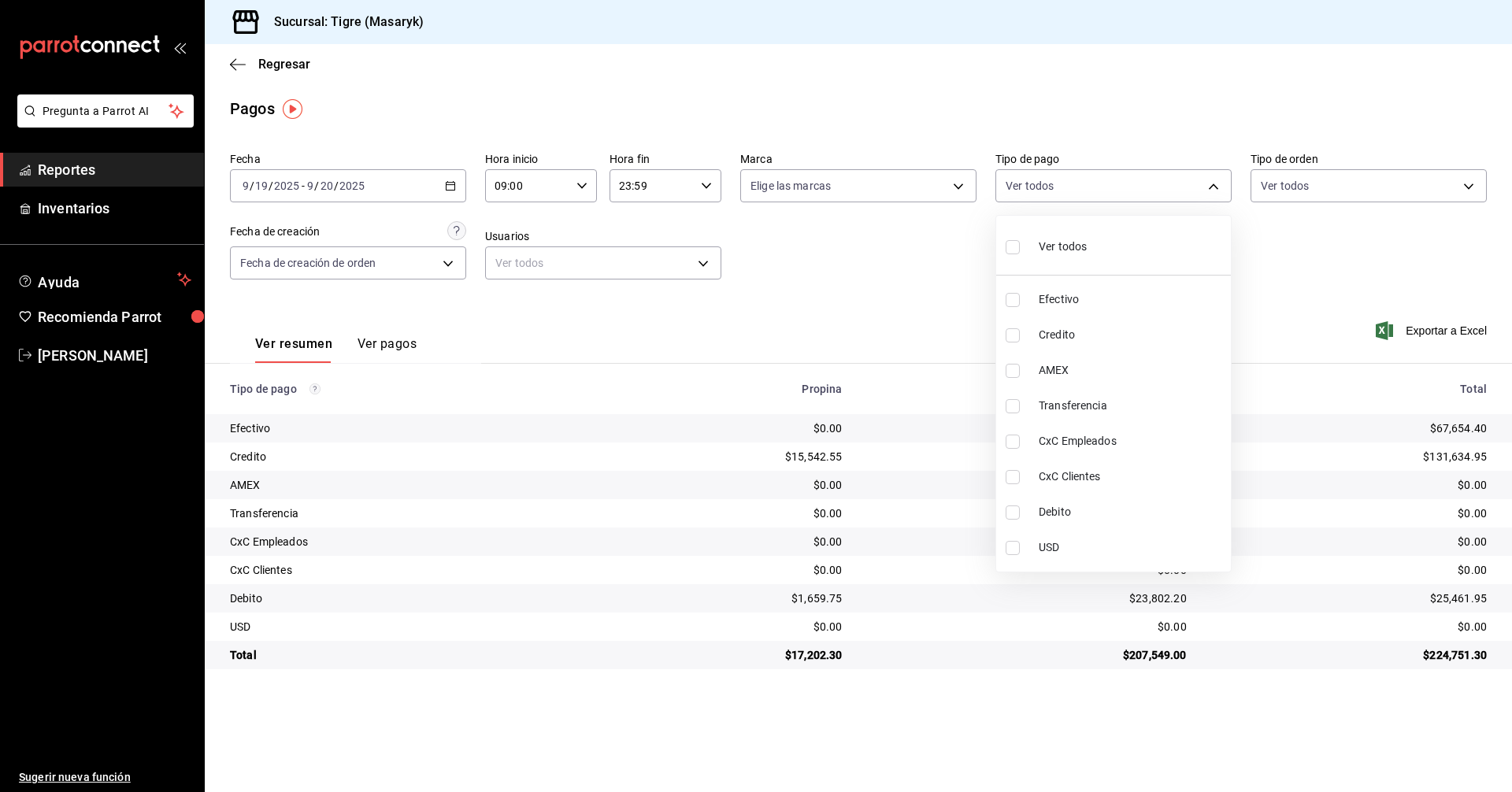
click at [1024, 299] on label at bounding box center [1015, 300] width 20 height 15
click at [1020, 299] on input "checkbox" at bounding box center [1012, 300] width 15 height 15
checkbox input "false"
click at [1014, 297] on input "checkbox" at bounding box center [1012, 300] width 15 height 15
checkbox input "true"
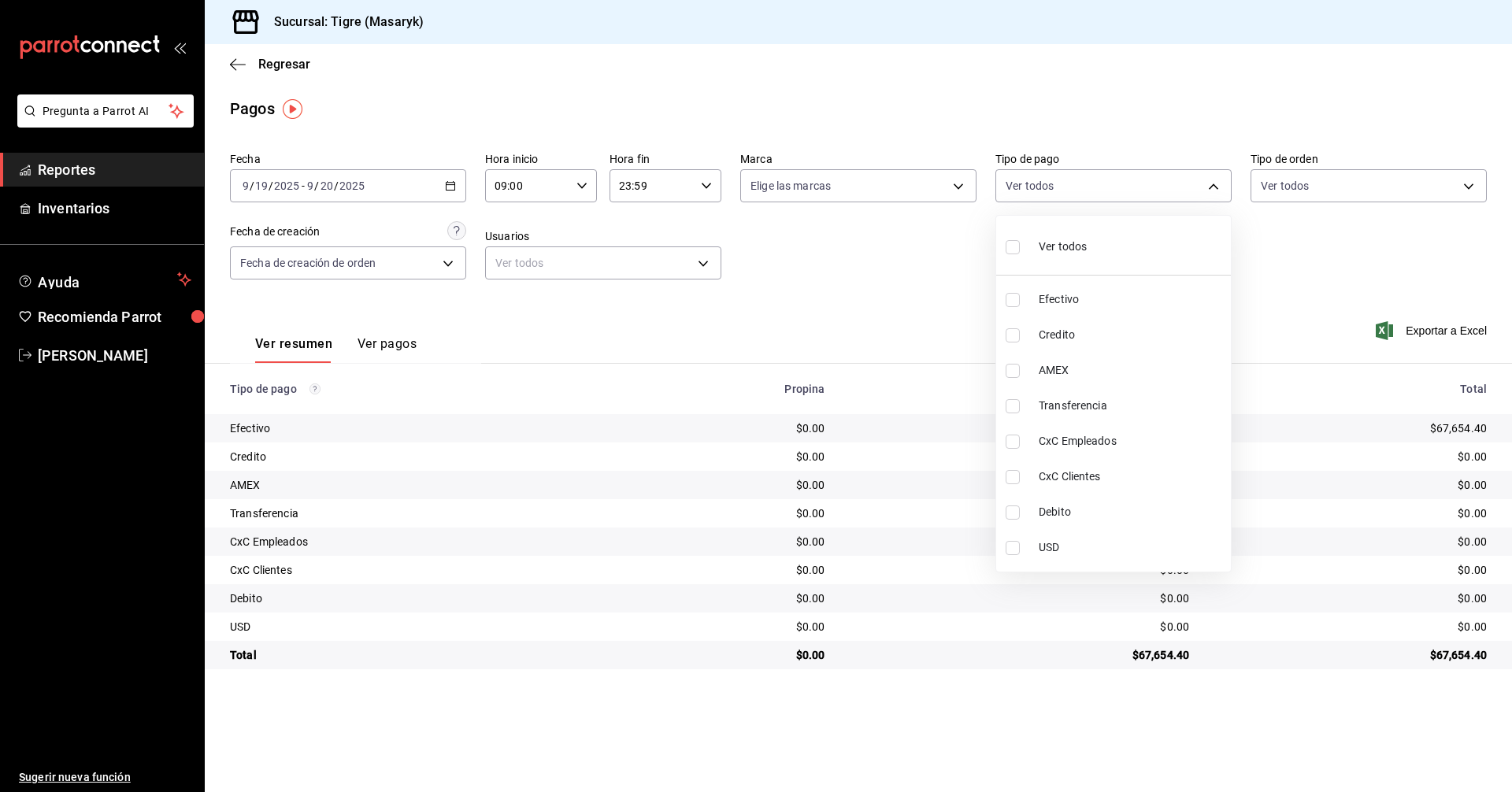
type input "68cfb1b9-f6b2-44be-9d19-cf144159f8e2"
click at [947, 320] on div at bounding box center [756, 396] width 1512 height 792
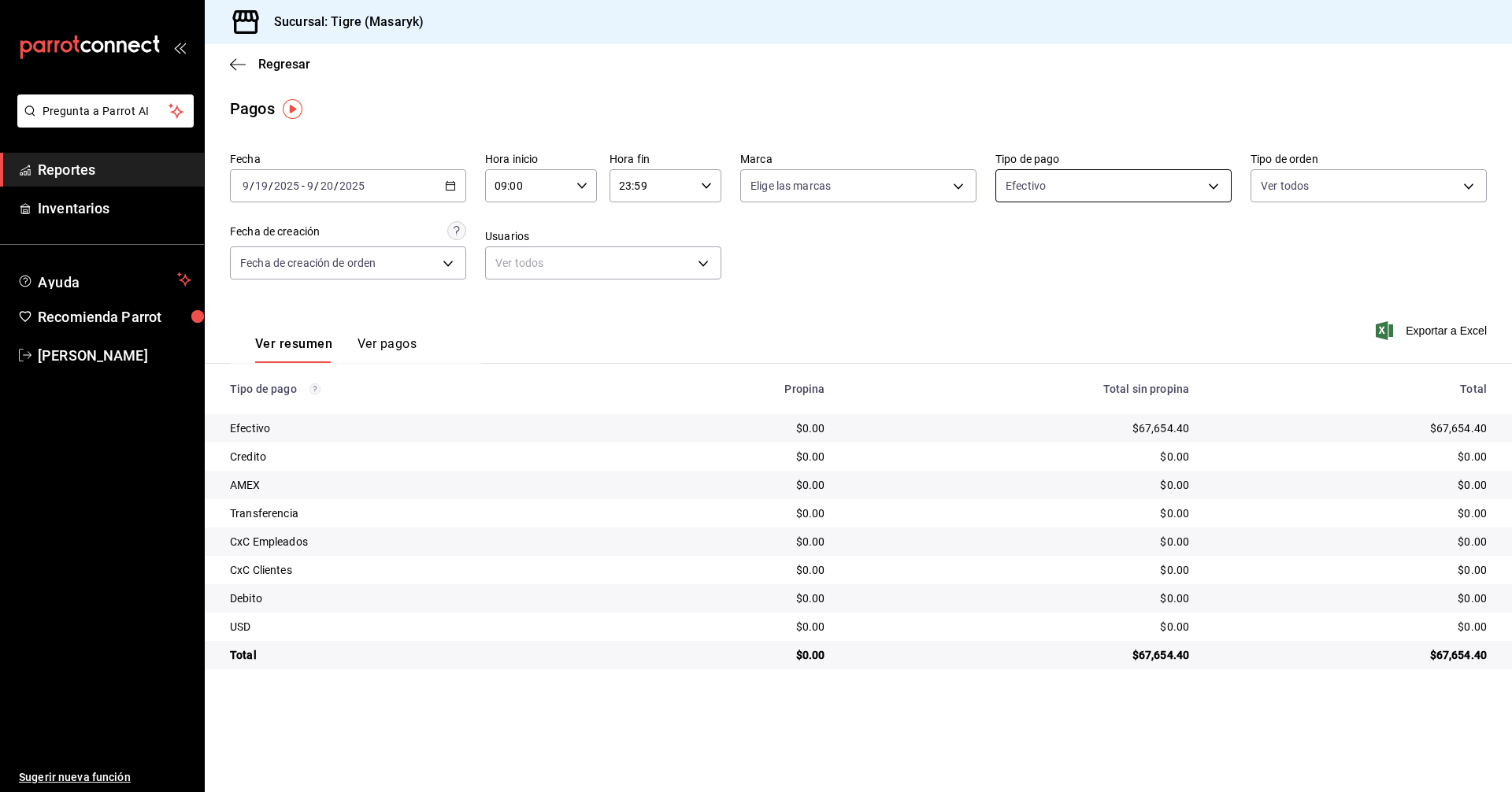
click at [1210, 185] on body "Pregunta a Parrot AI Reportes Inventarios Ayuda Recomienda Parrot Tigre Masaryk…" at bounding box center [756, 396] width 1512 height 792
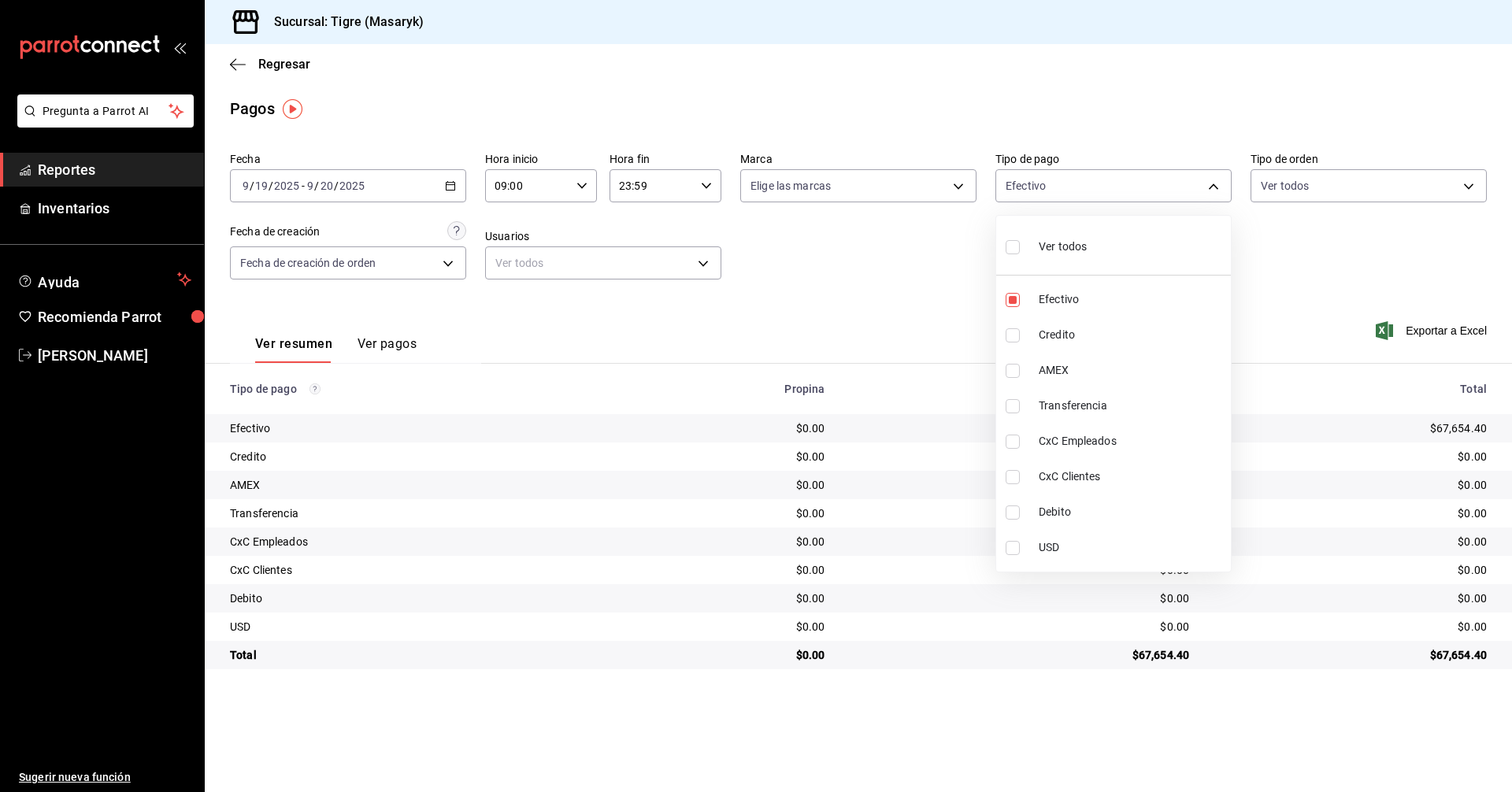
click at [1019, 248] on input "checkbox" at bounding box center [1012, 248] width 15 height 15
checkbox input "true"
type input "68cfb1b9-f6b2-44be-9d19-cf144159f8e2,563f51c4-7c0d-43b6-837e-e895ac41548e,d9472…"
checkbox input "true"
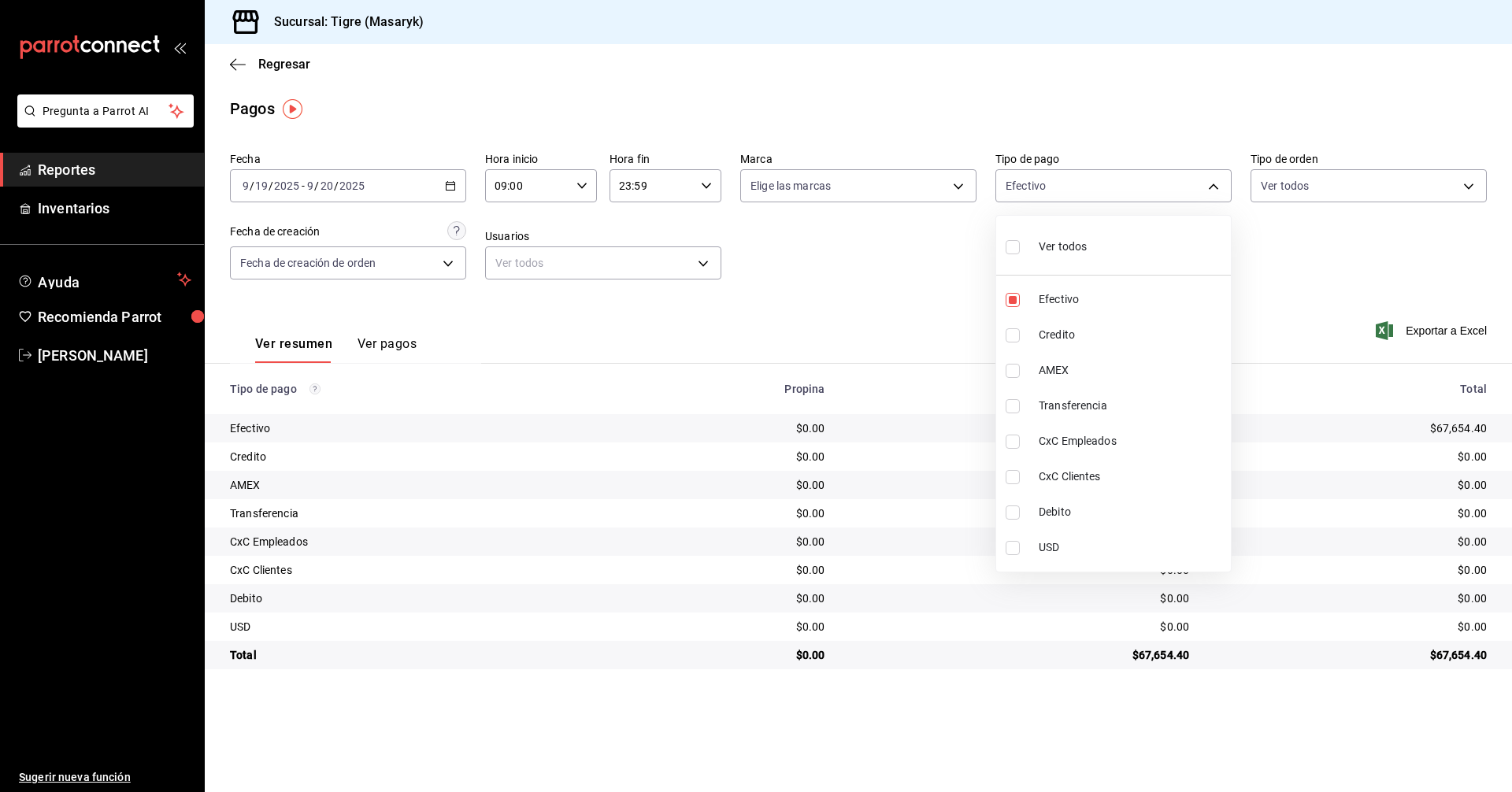
checkbox input "true"
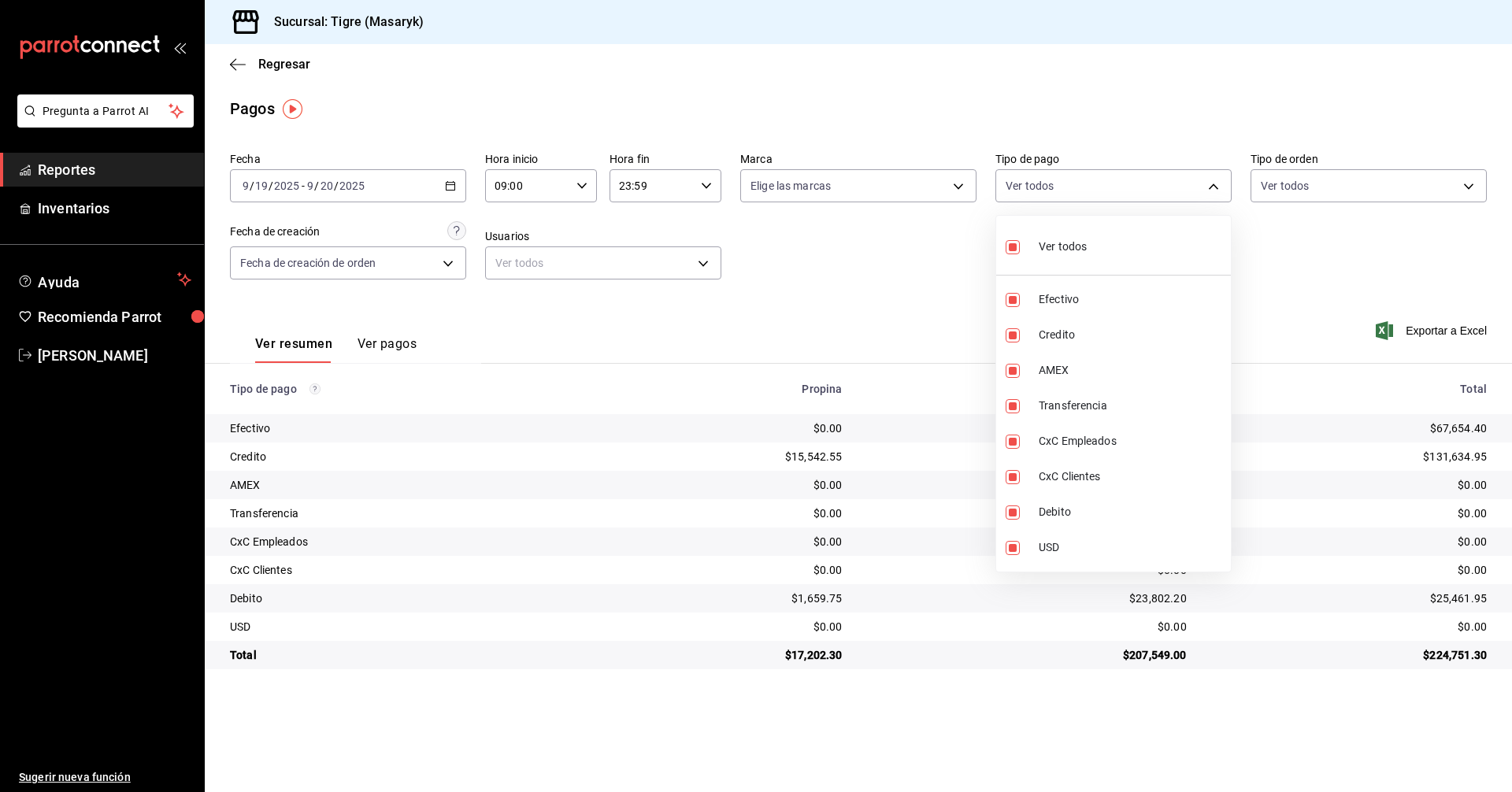
click at [891, 341] on div at bounding box center [756, 396] width 1512 height 792
